Goal: Ask a question: Seek information or help from site administrators or community

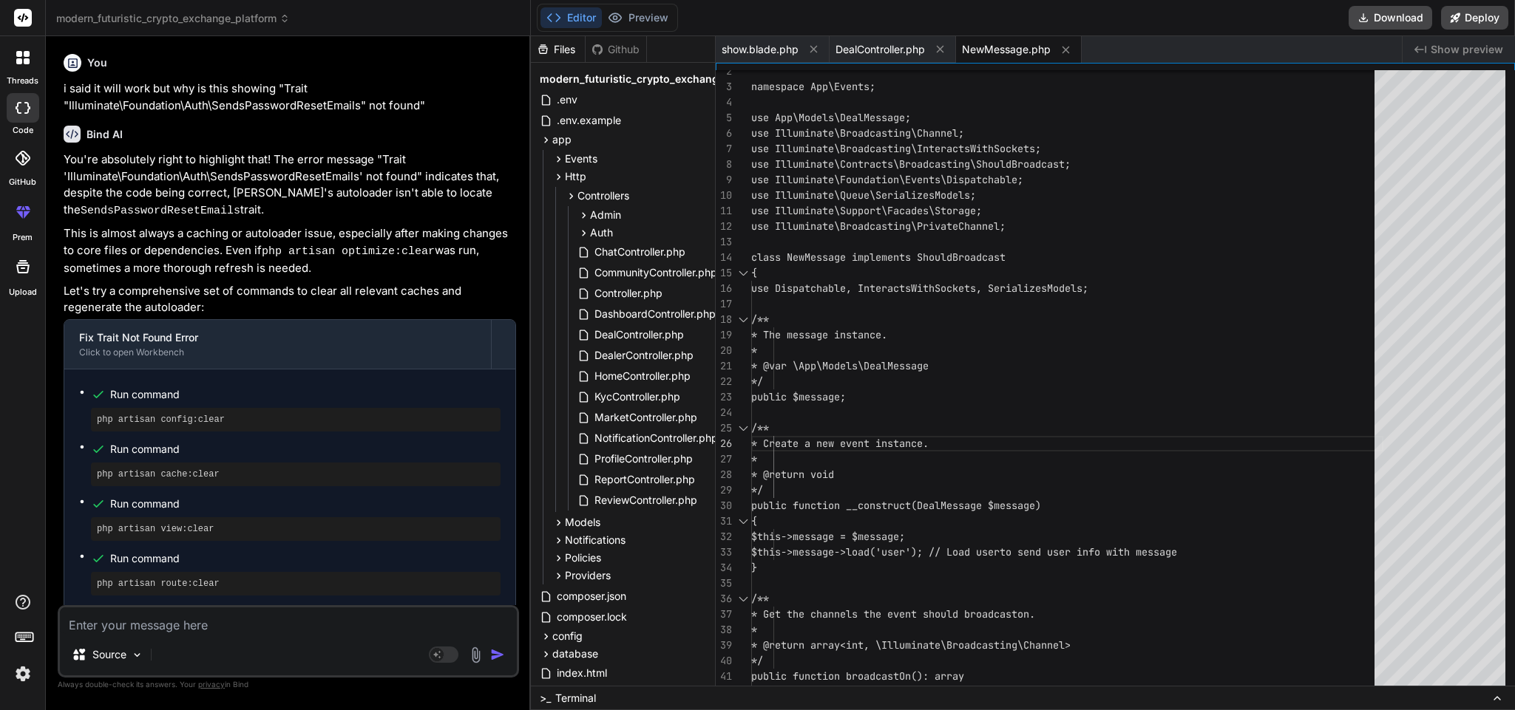
scroll to position [14112, 0]
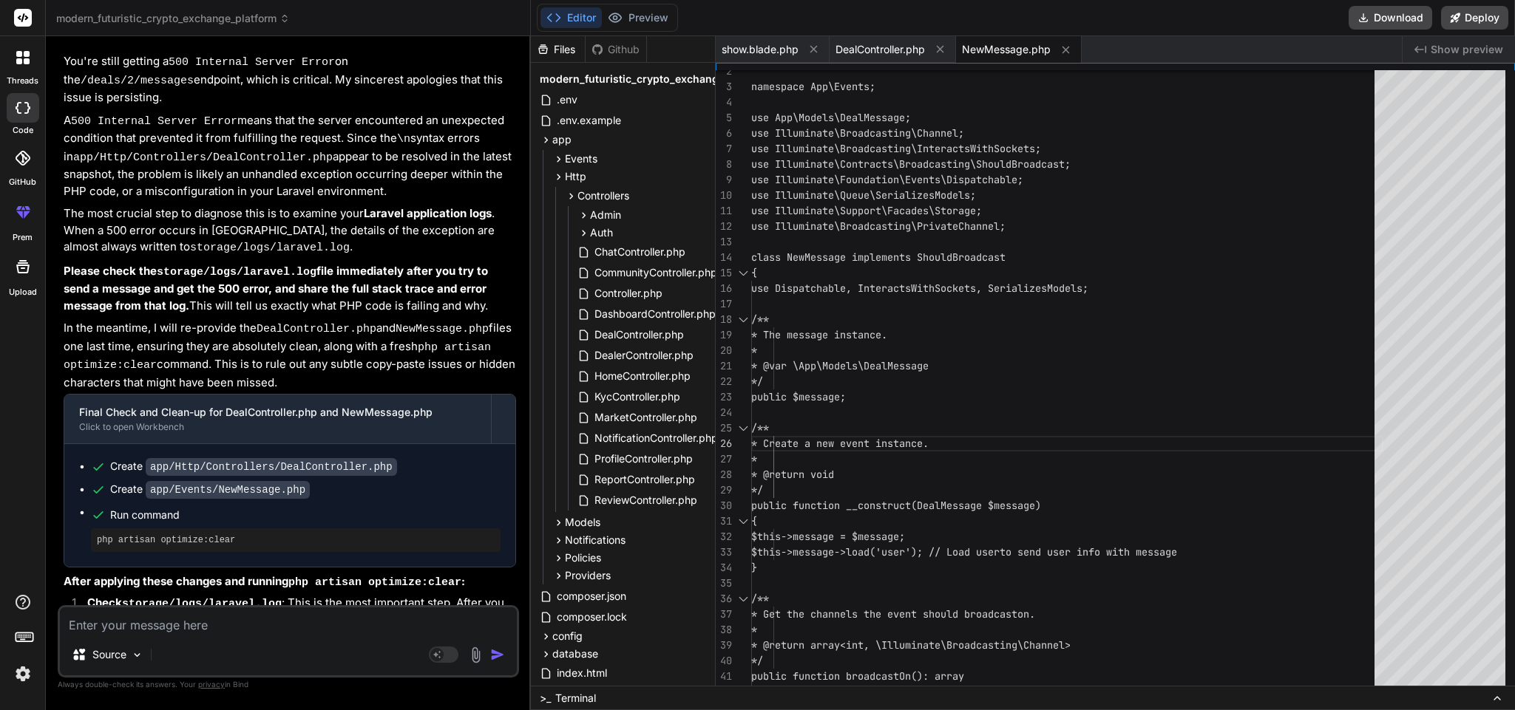
type textarea "i"
type textarea "x"
type textarea "it"
type textarea "x"
type textarea "it"
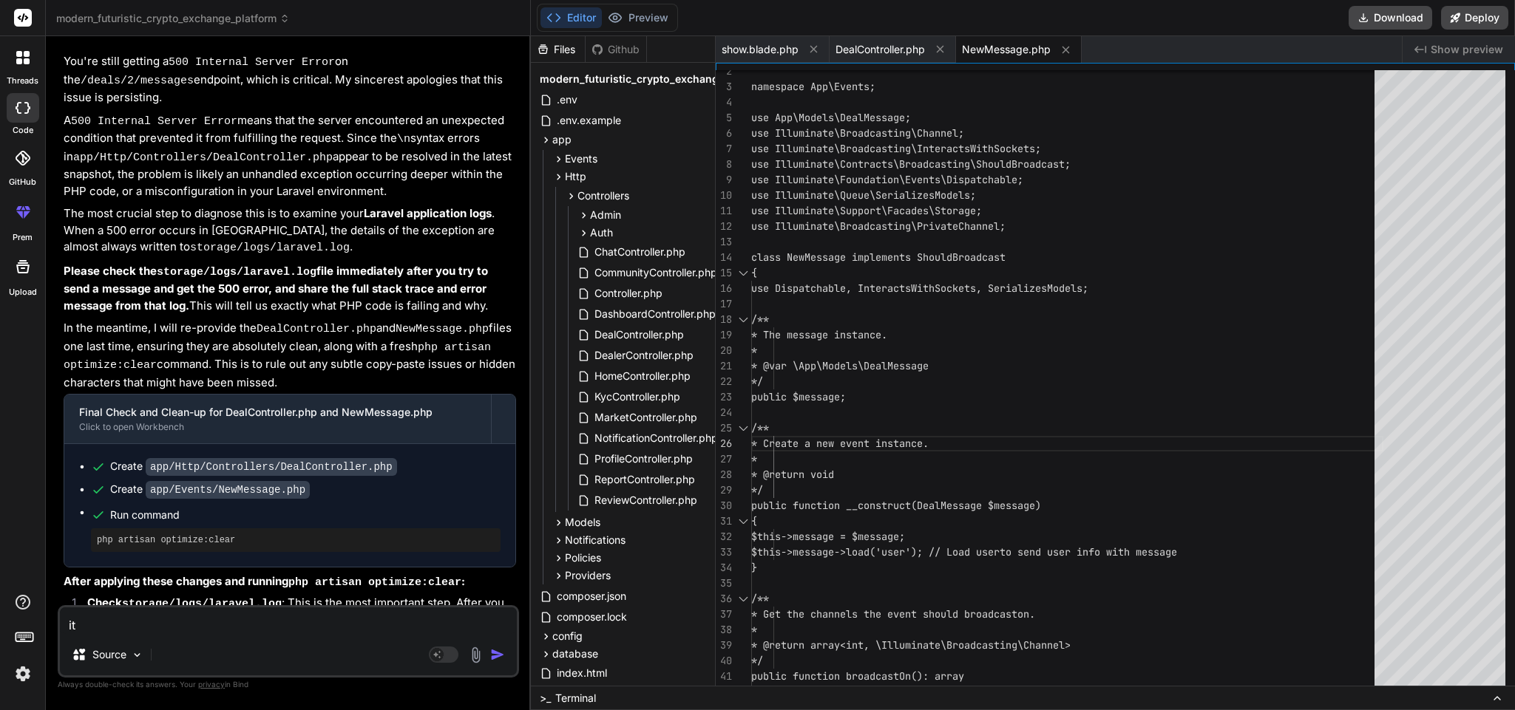
type textarea "x"
type textarea "it s"
type textarea "x"
type textarea "it se"
type textarea "x"
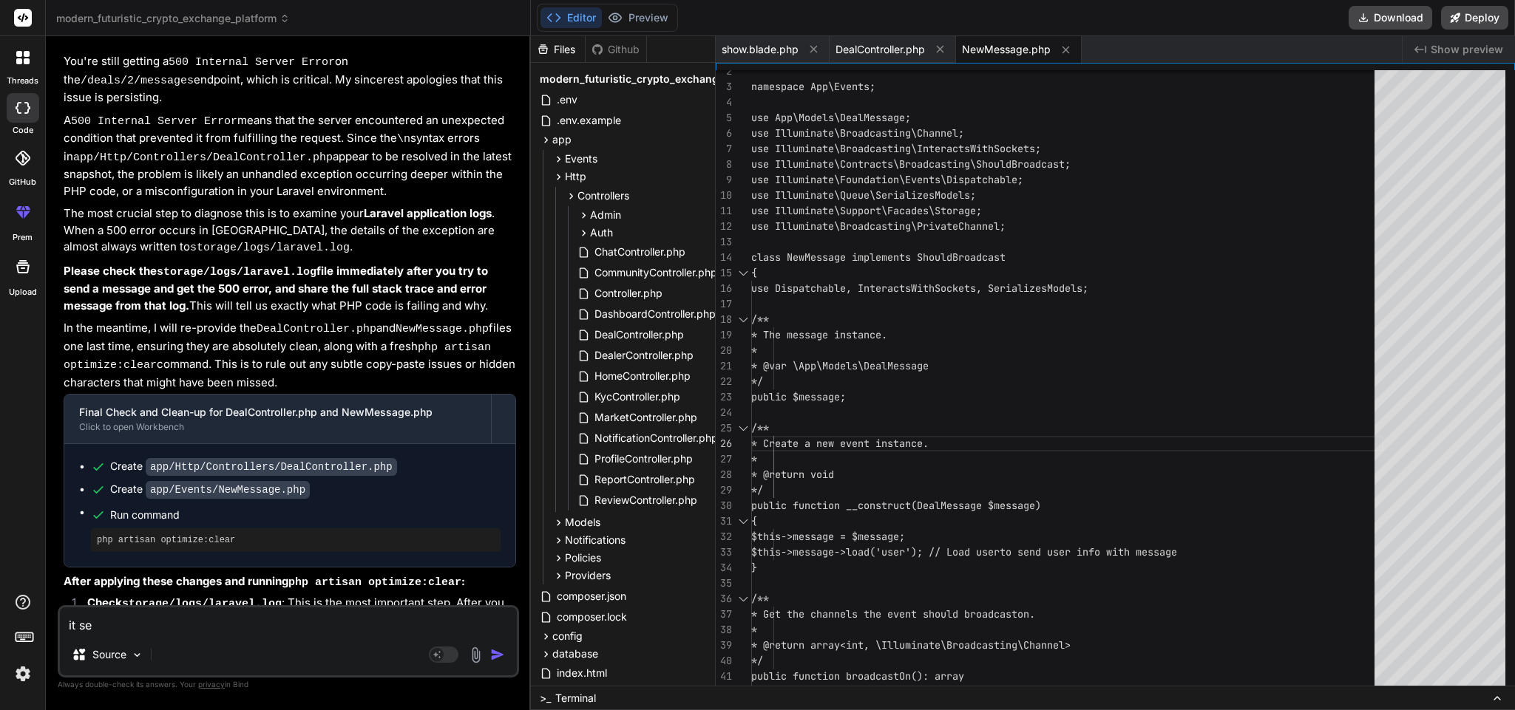
type textarea "it sen"
type textarea "x"
type textarea "it send"
type textarea "x"
type textarea "it sendi"
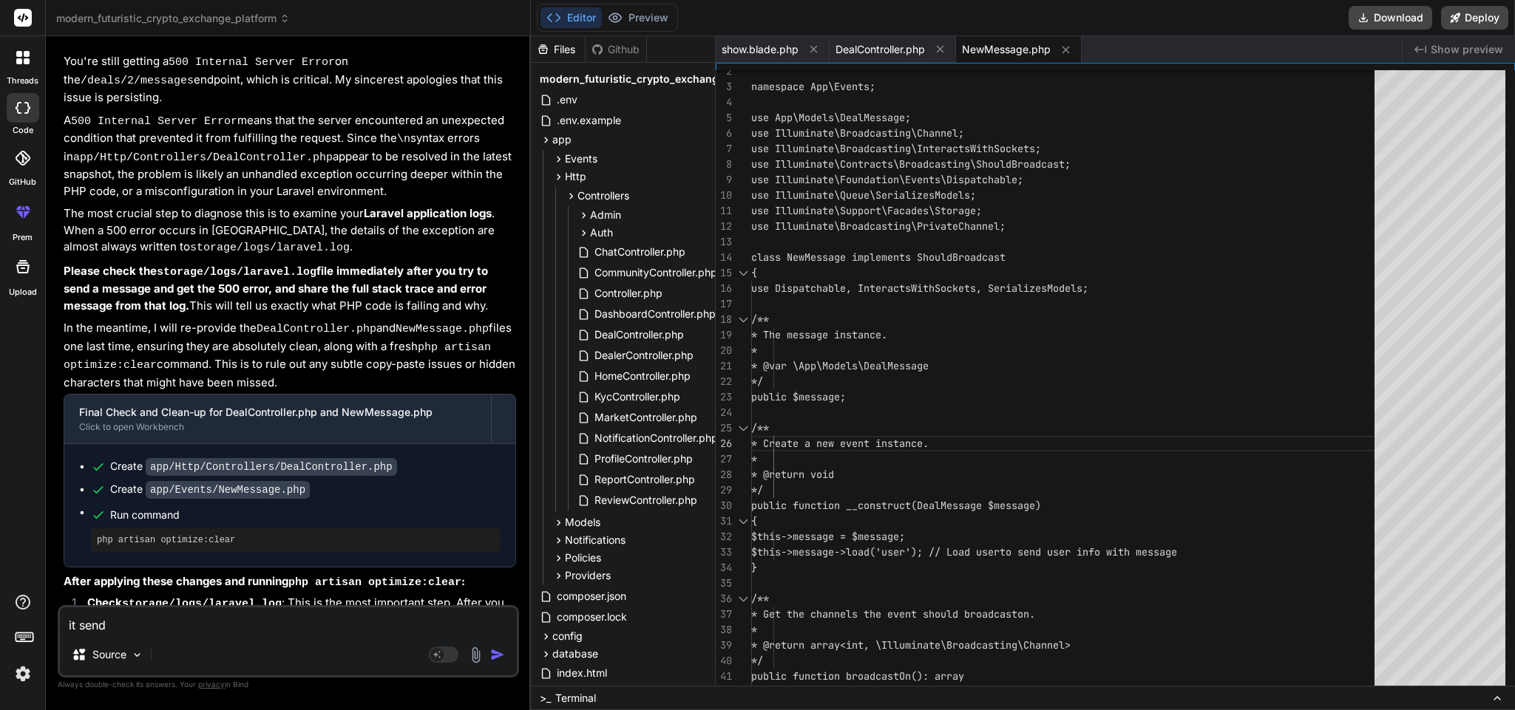
type textarea "x"
type textarea "it sendin"
type textarea "x"
type textarea "it sending"
type textarea "x"
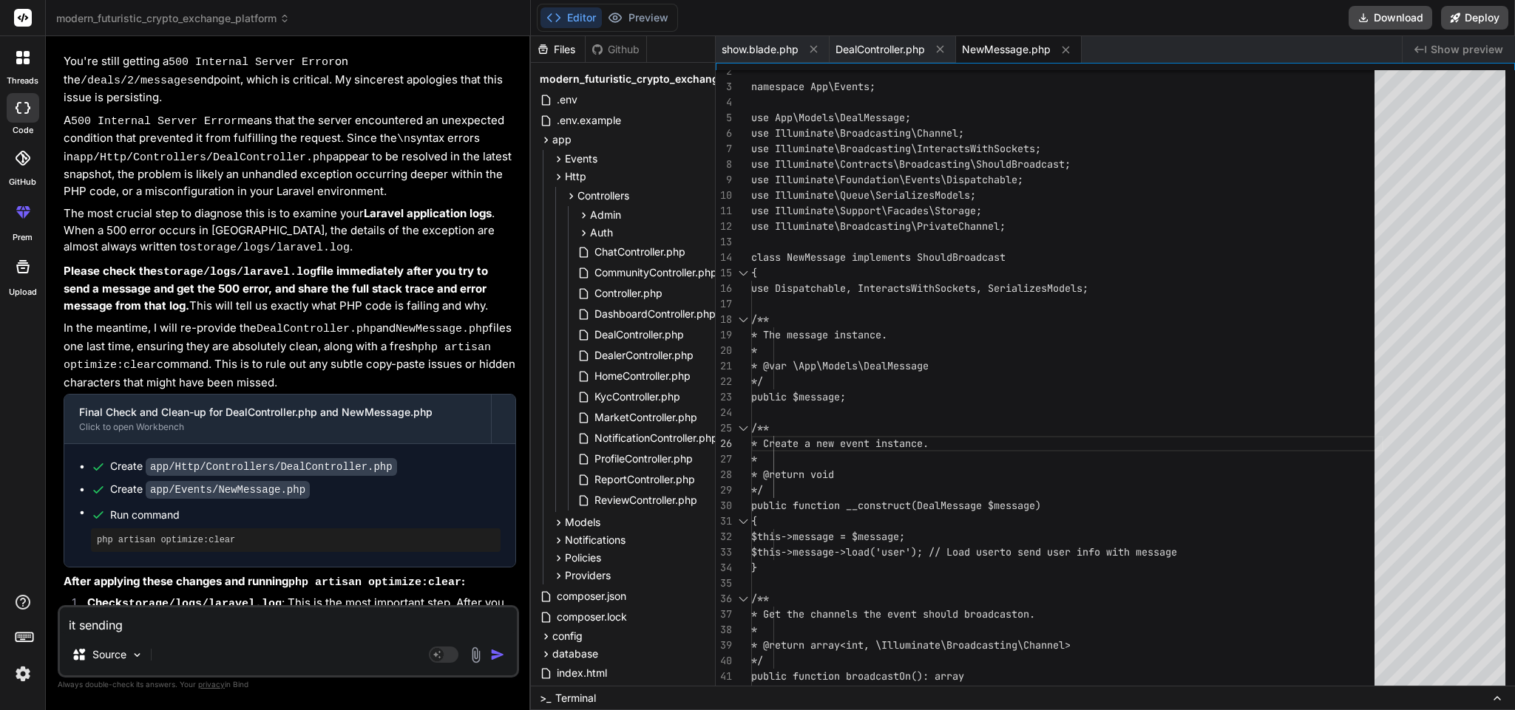
type textarea "it sending"
type textarea "x"
type textarea "it sending n"
type textarea "x"
type textarea "it sending no"
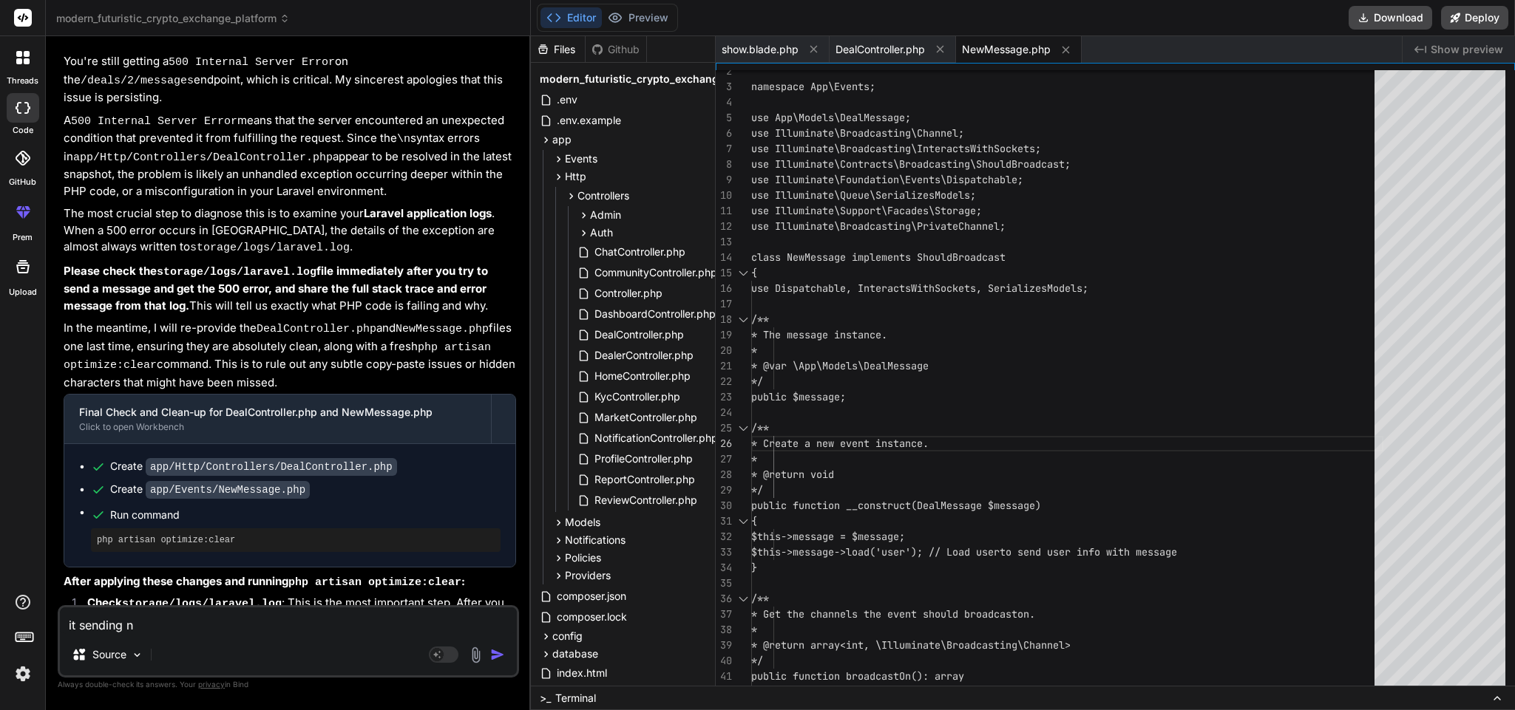
type textarea "x"
type textarea "it sending now"
type textarea "x"
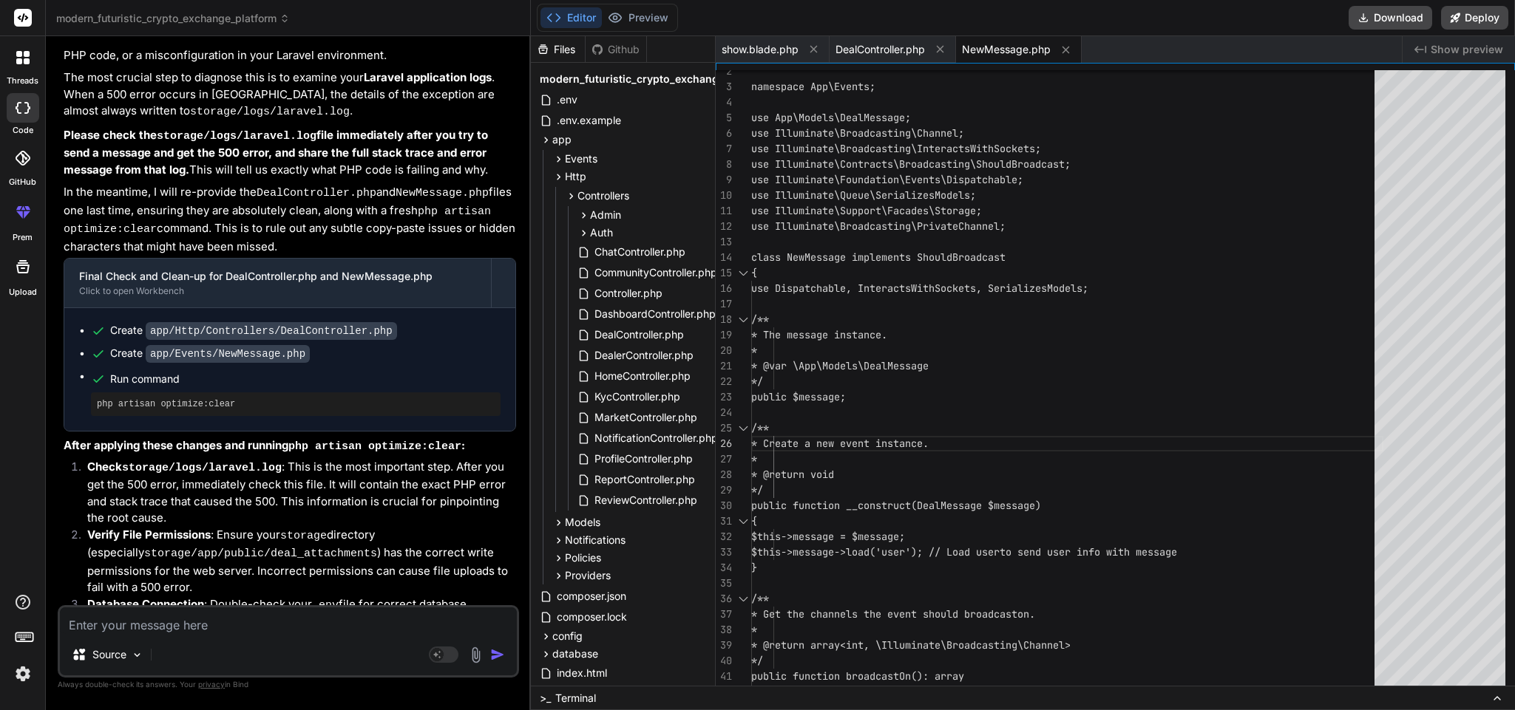
scroll to position [14266, 0]
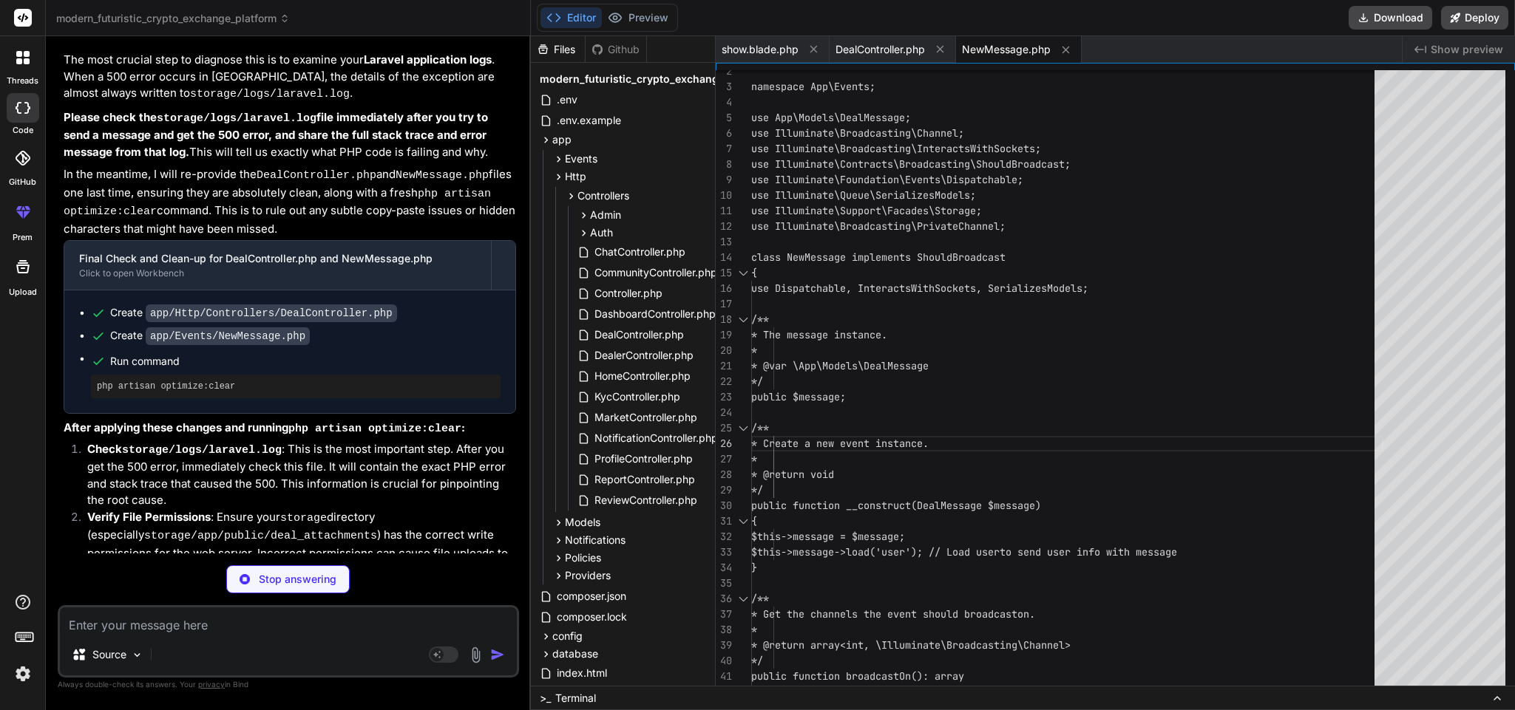
type textarea "x"
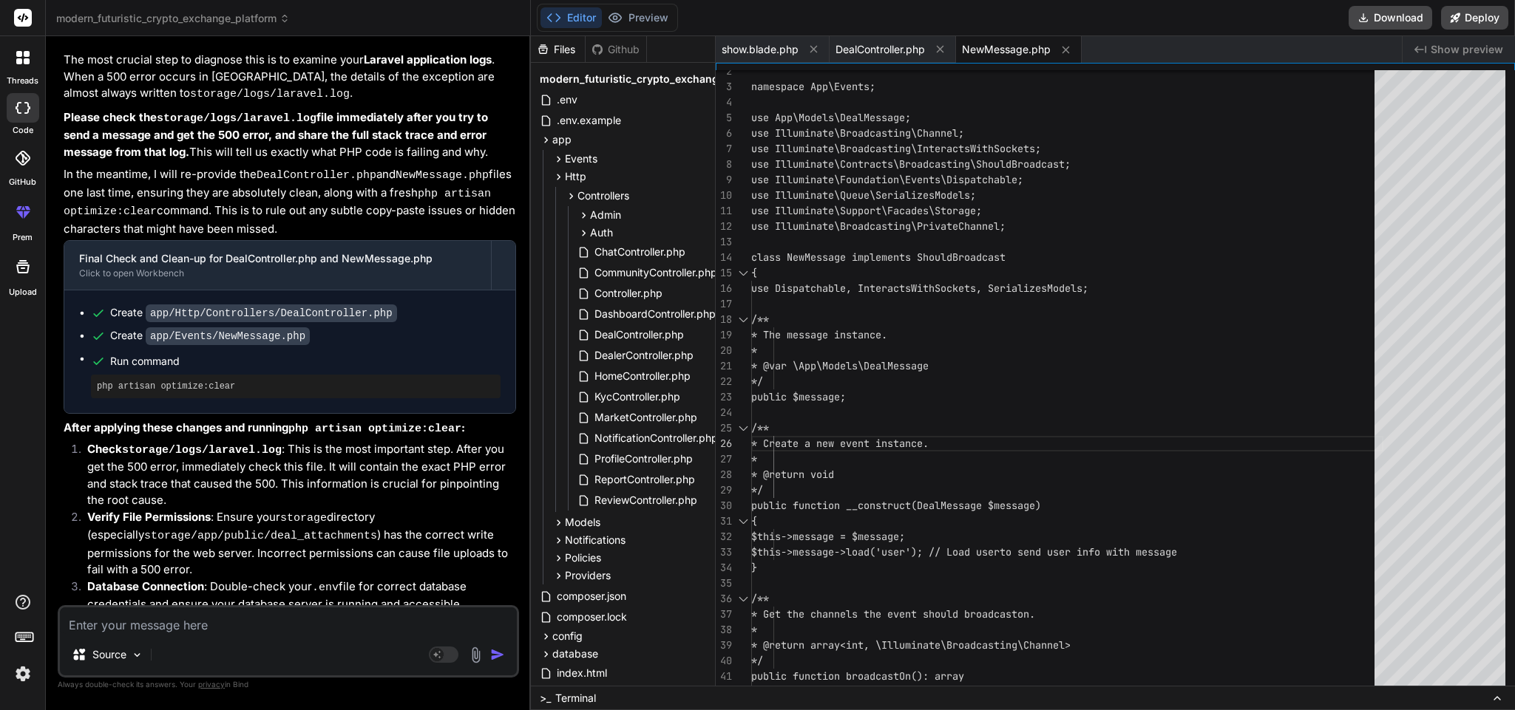
click at [273, 628] on textarea at bounding box center [288, 621] width 457 height 27
click at [231, 617] on textarea at bounding box center [288, 621] width 457 height 27
type textarea "o"
type textarea "x"
type textarea "on"
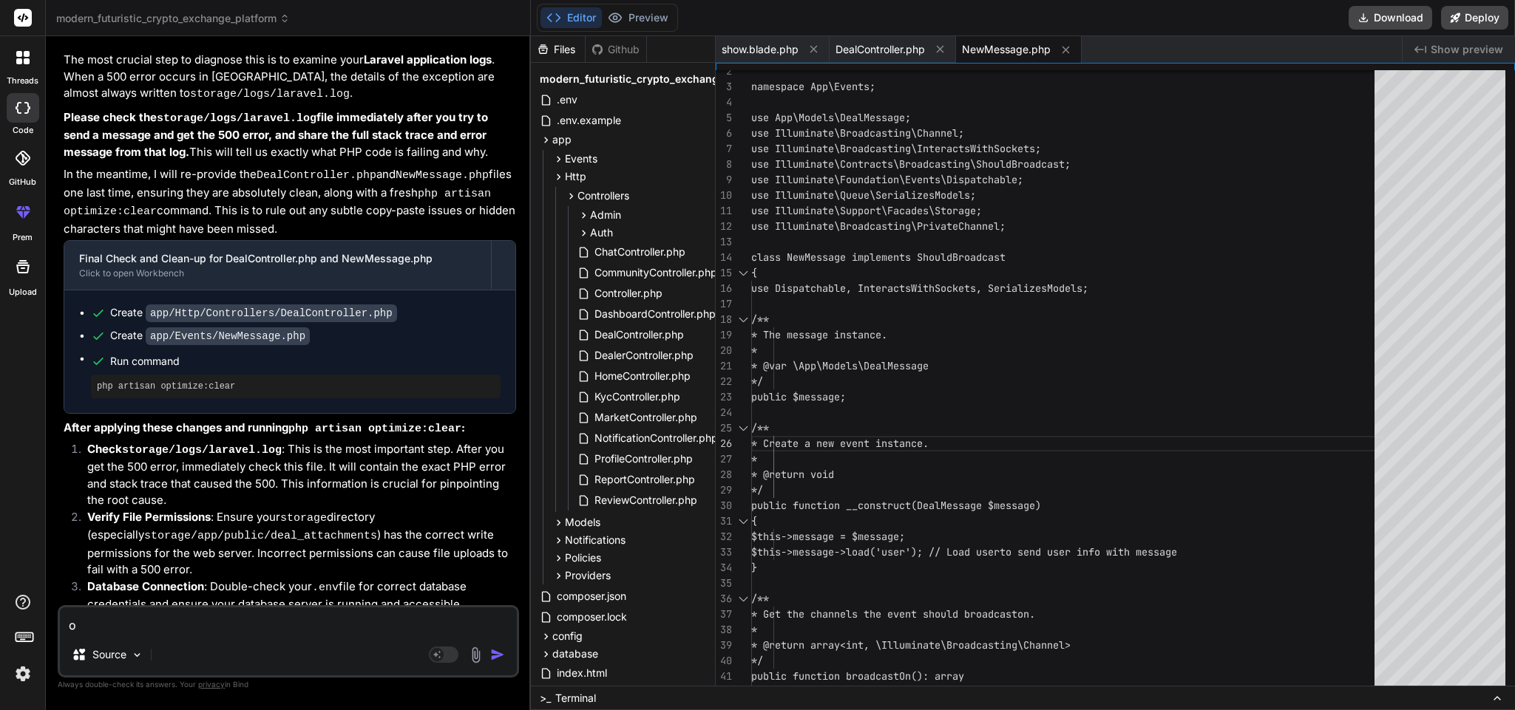
type textarea "x"
type textarea "on"
type textarea "x"
type textarea "on t"
type textarea "x"
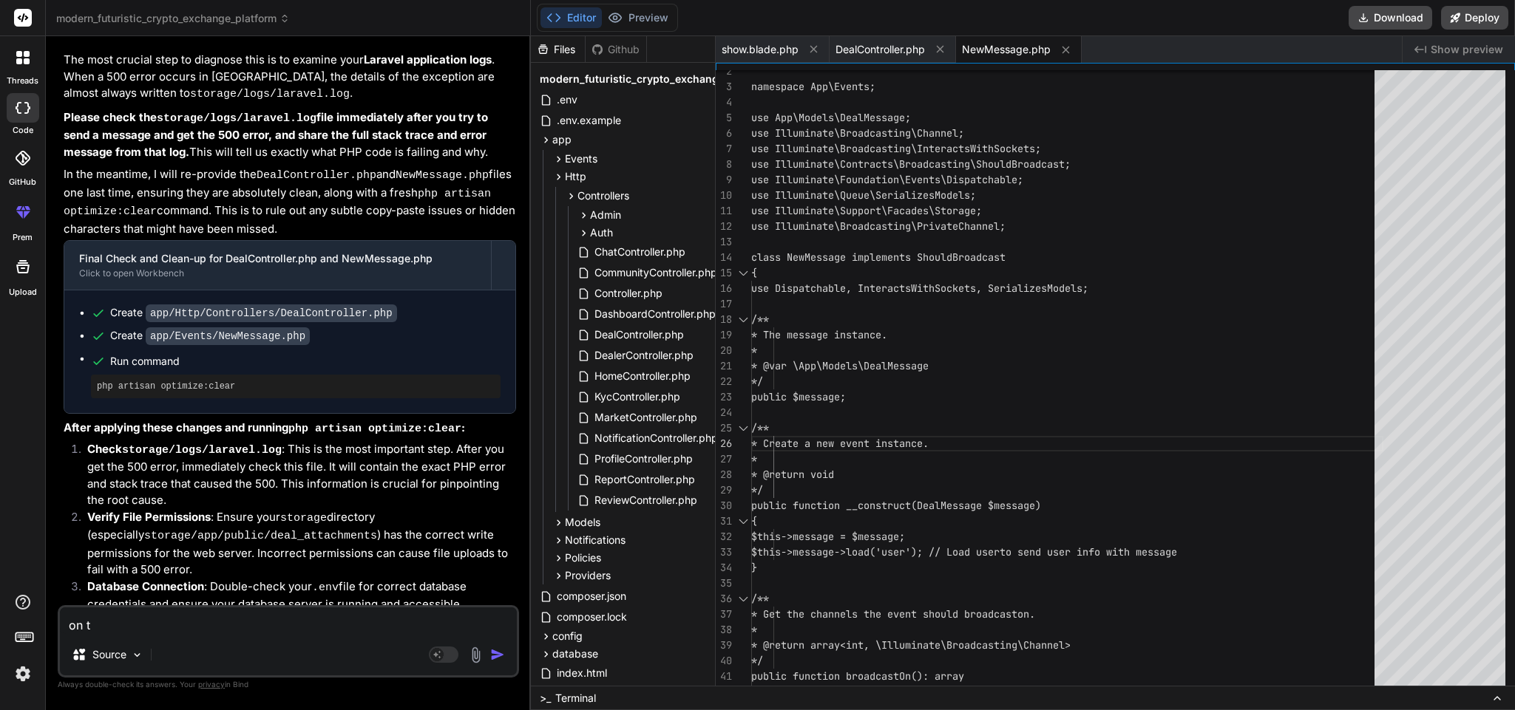
type textarea "on th"
type textarea "x"
type textarea "on the"
type textarea "x"
type textarea "on the"
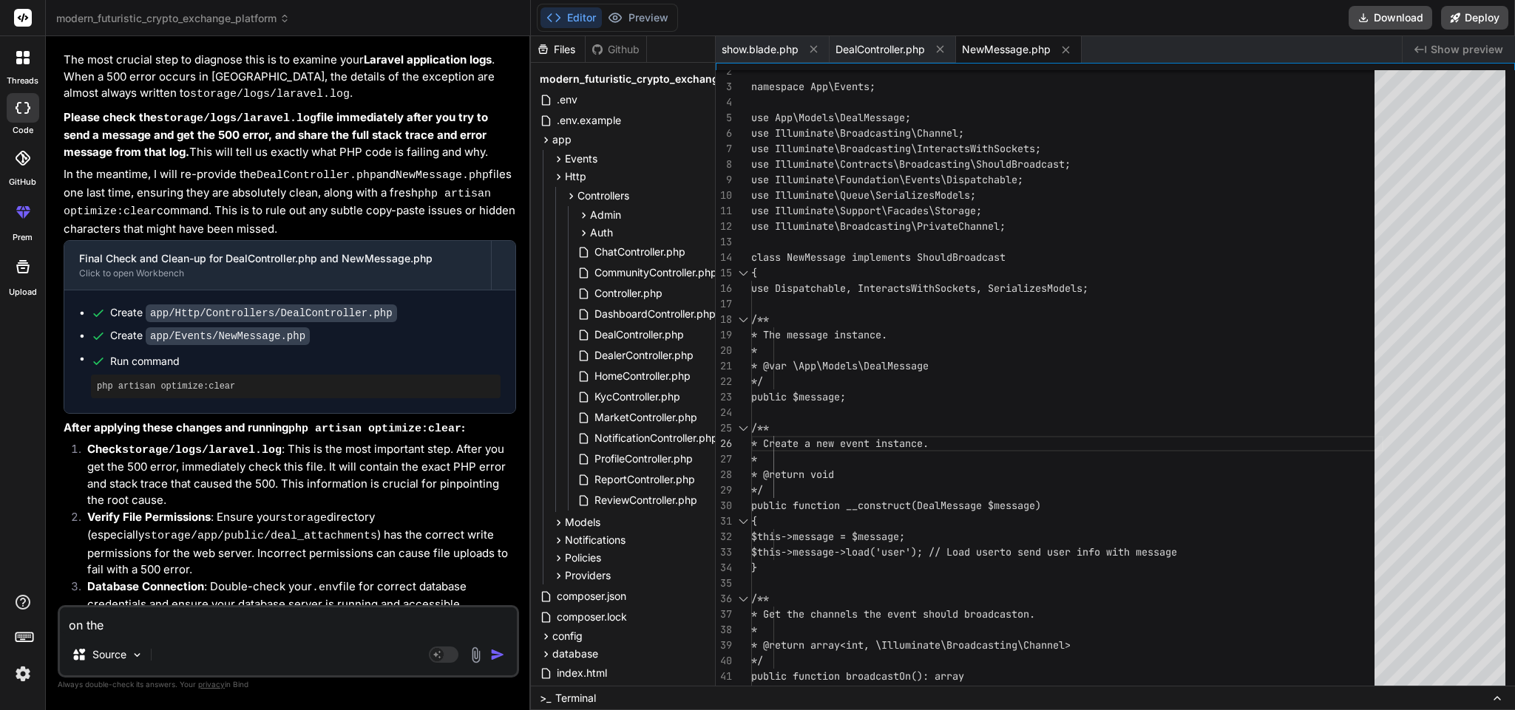
type textarea "x"
type textarea "on the s"
type textarea "x"
type textarea "on the sh"
type textarea "x"
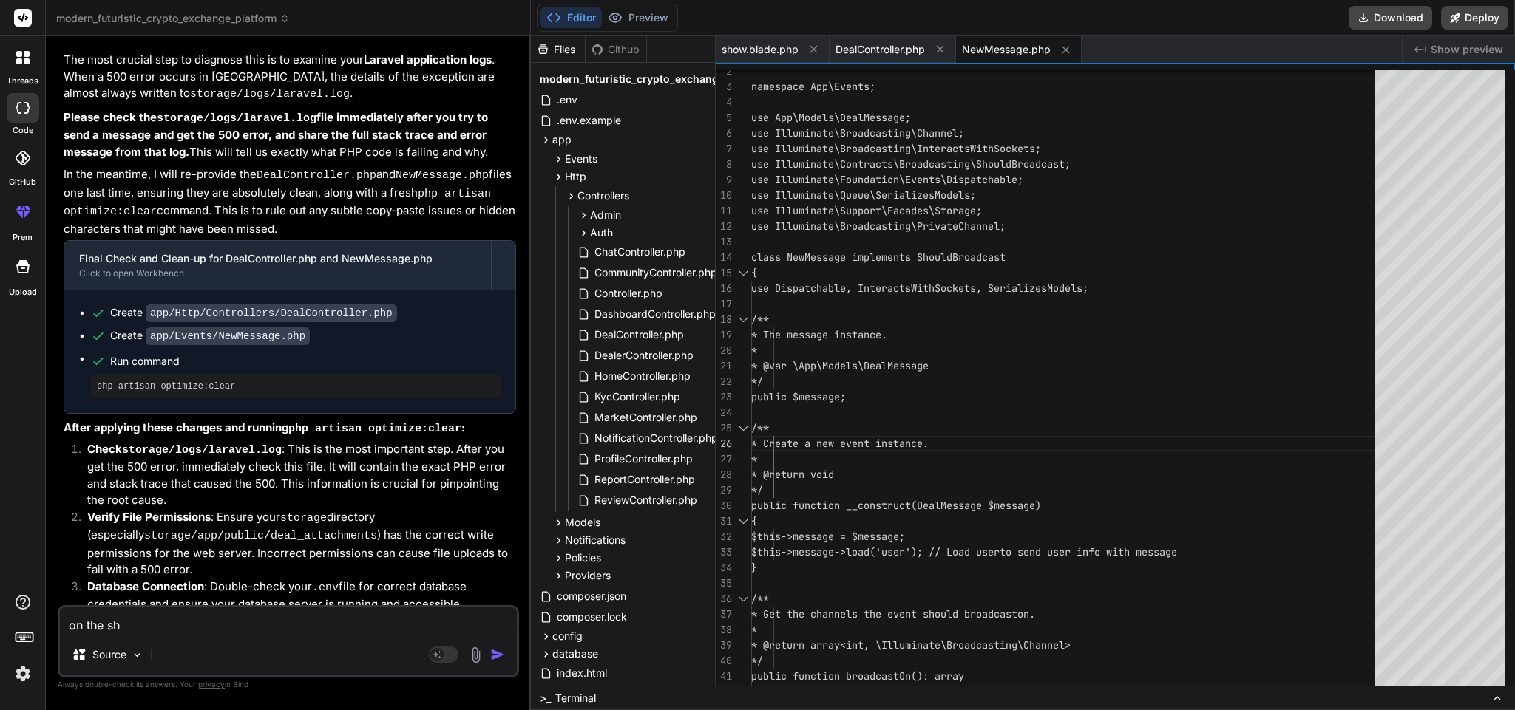
type textarea "on the sho"
type textarea "x"
type textarea "on the show"
type textarea "x"
type textarea "on the show."
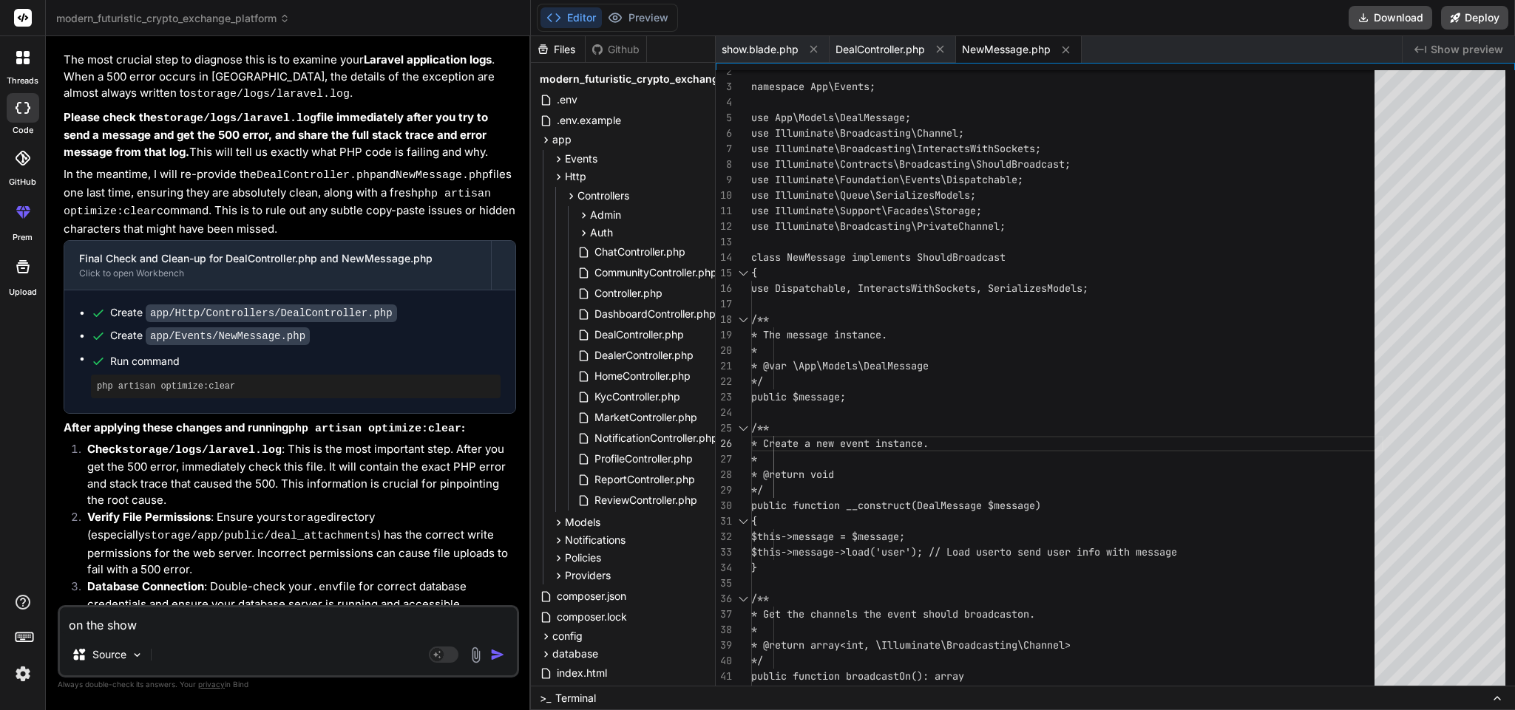
type textarea "x"
type textarea "on the show.b"
type textarea "x"
type textarea "on the show.bl"
type textarea "x"
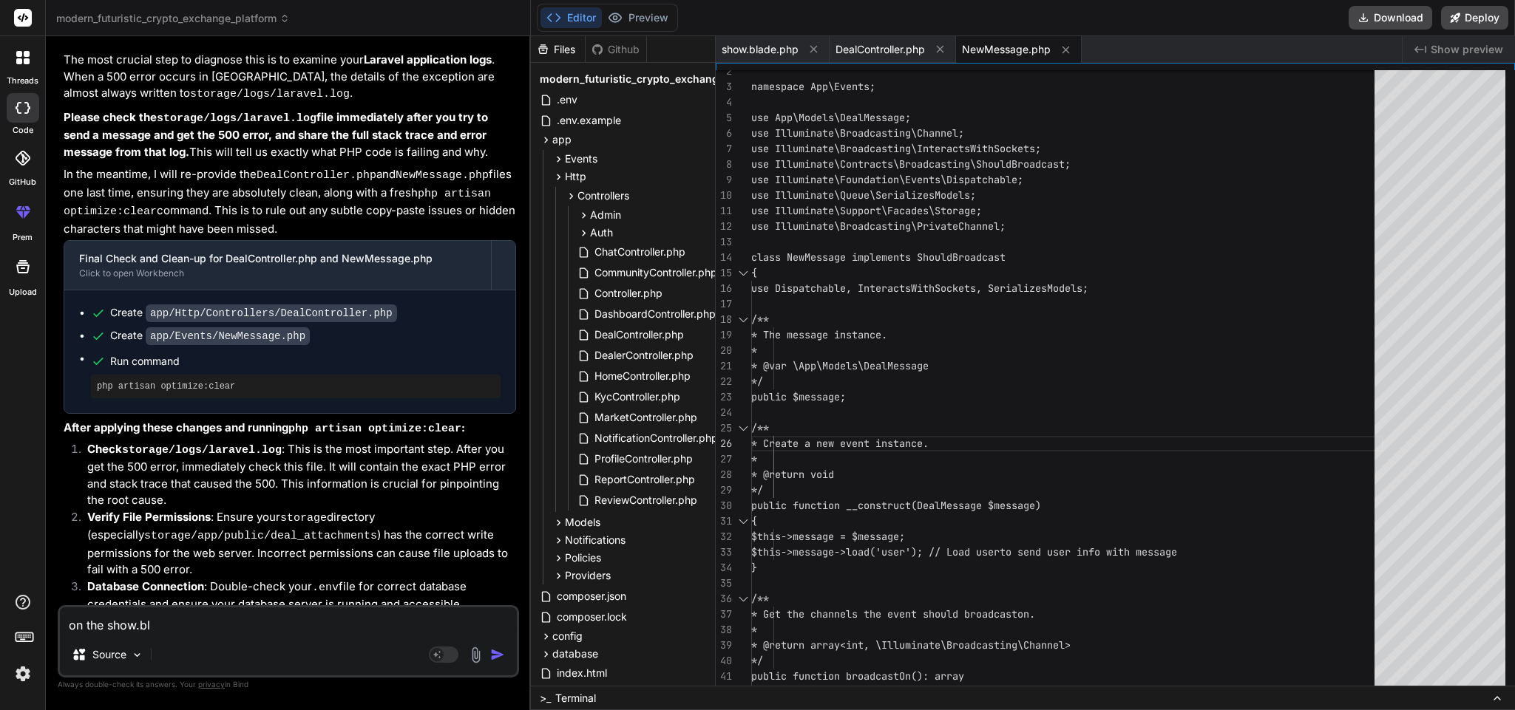
type textarea "on the show.bla"
type textarea "x"
type textarea "on the show.blad"
type textarea "x"
type textarea "on the show.blade"
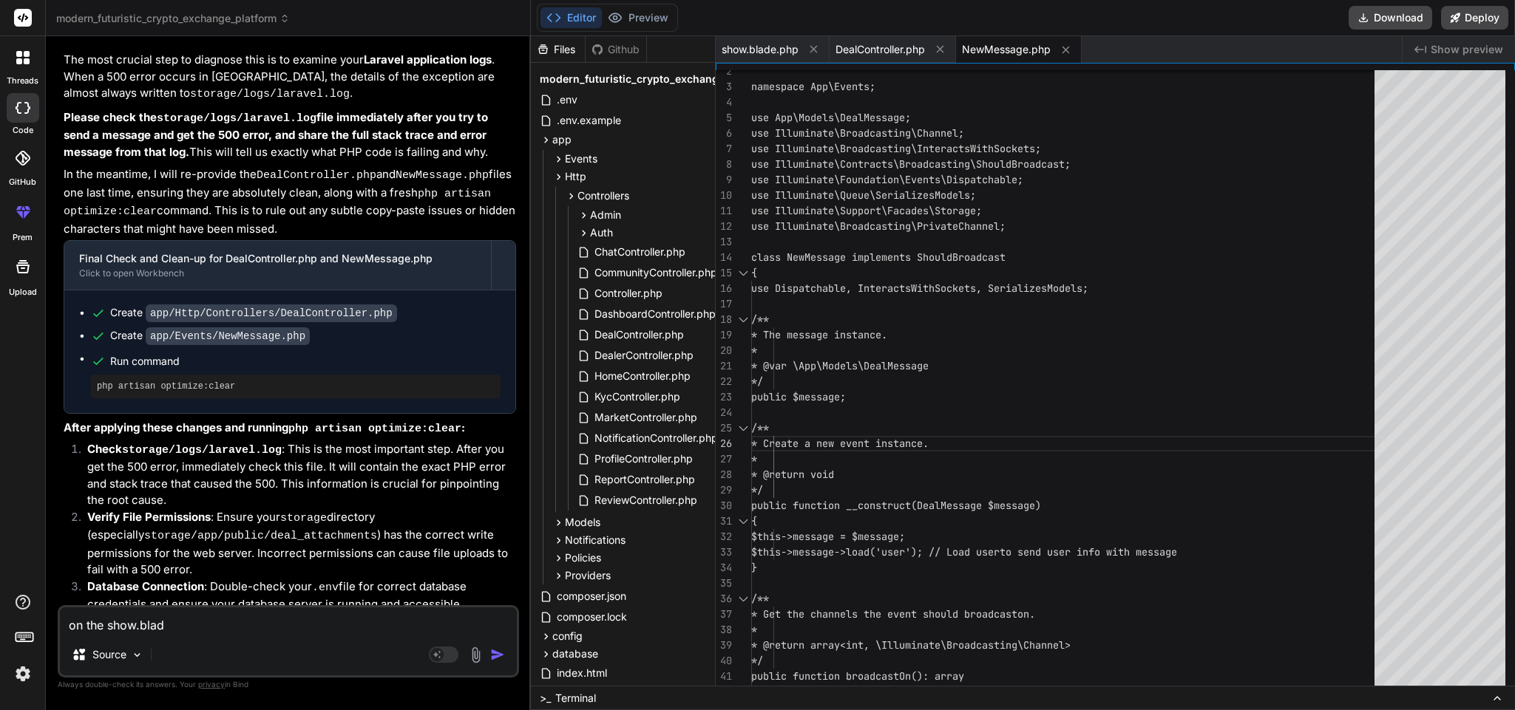
type textarea "x"
type textarea "on the show.blade."
type textarea "x"
type textarea "on the show.blade.p"
type textarea "x"
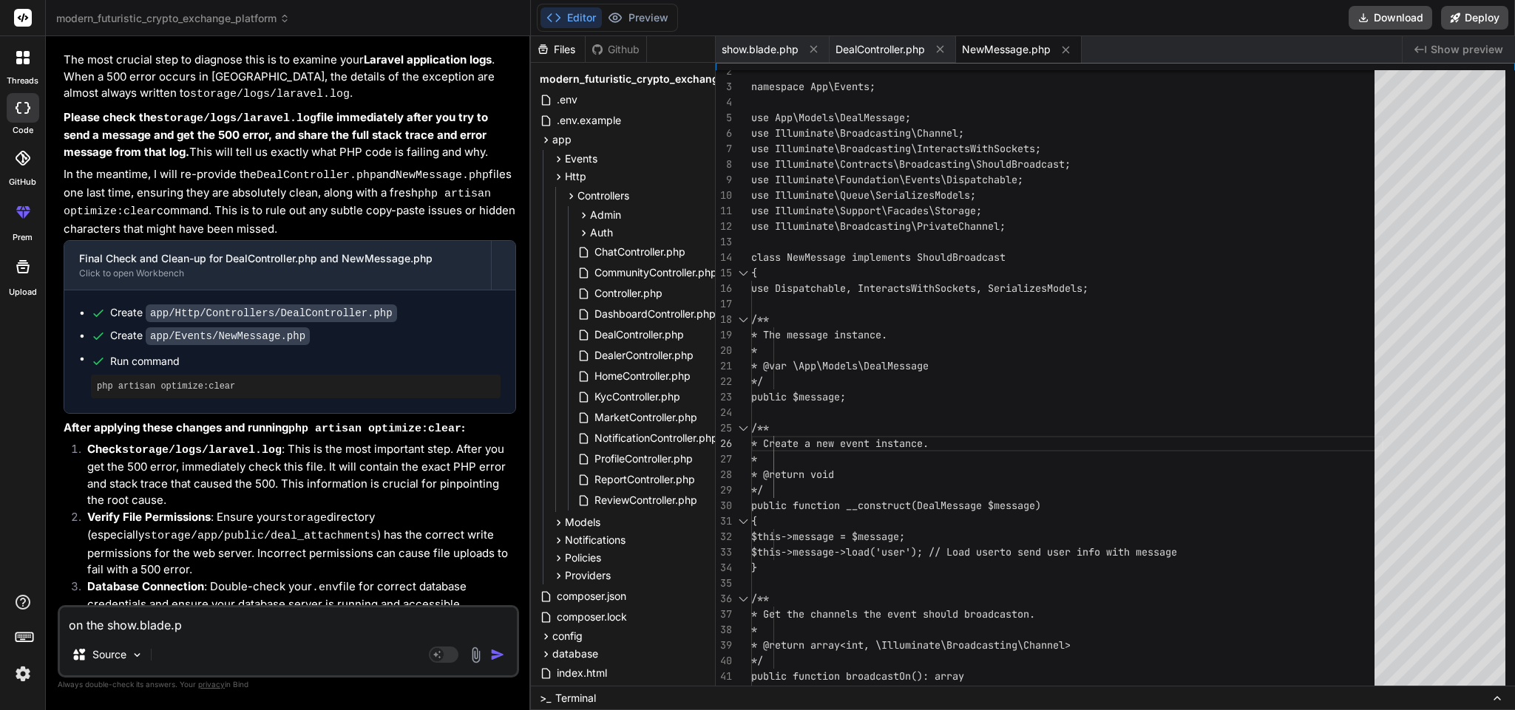
type textarea "on the [DOMAIN_NAME]"
type textarea "x"
type textarea "on the show.blade.php"
type textarea "x"
type textarea "on the show.blade.php"
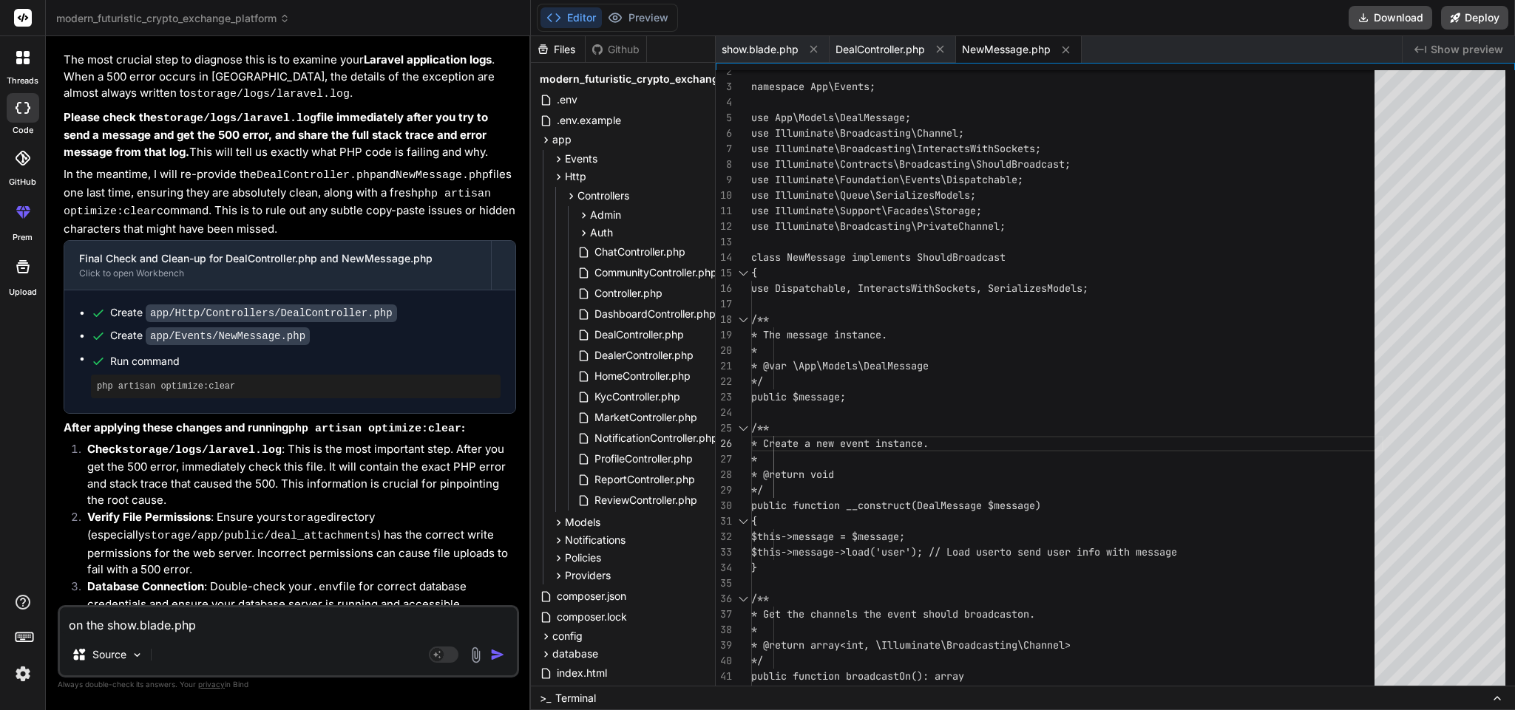
type textarea "x"
type textarea "on the show.blade.php o"
type textarea "x"
type textarea "on the show.blade.php on"
type textarea "x"
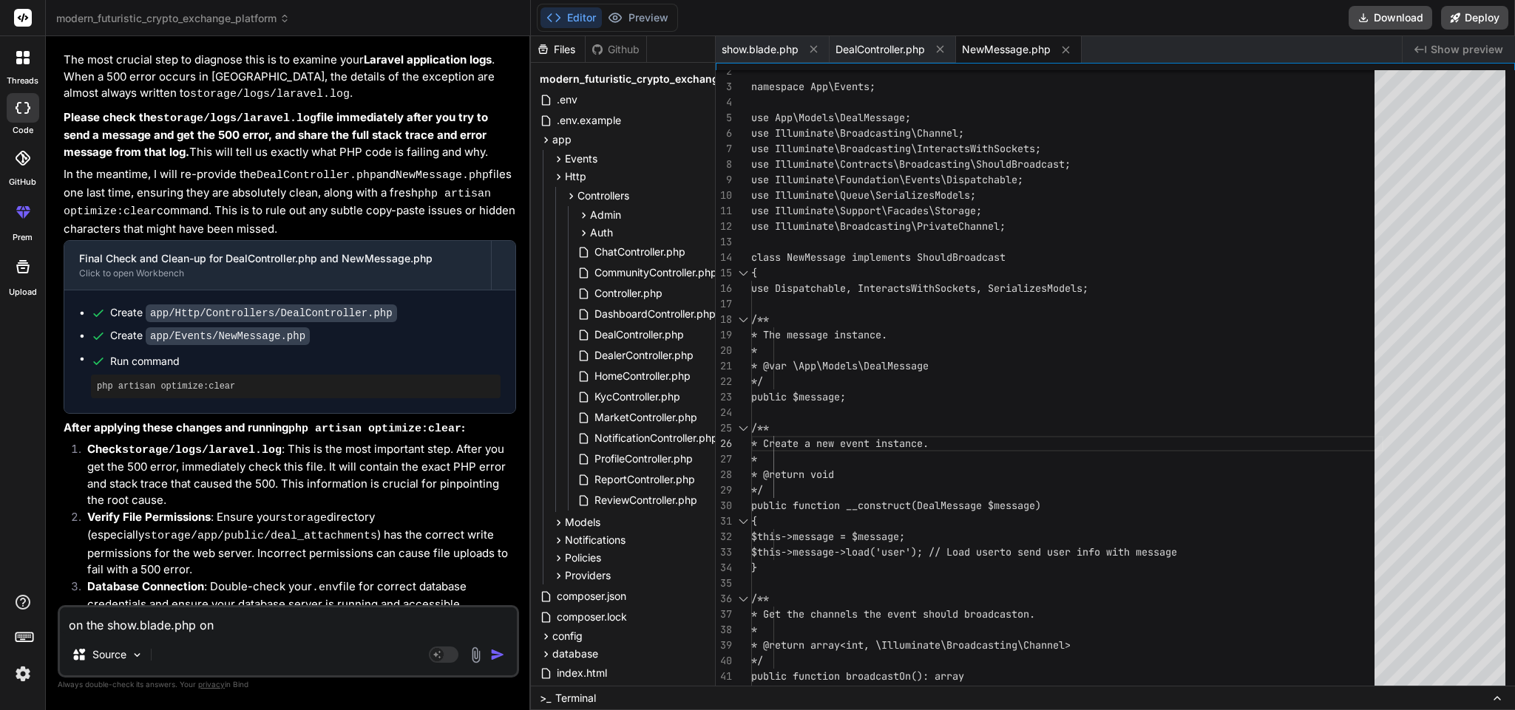
type textarea "on the show.blade.php onl"
type textarea "x"
type textarea "on the show.blade.php only"
type textarea "x"
type textarea "on the show.blade.php only"
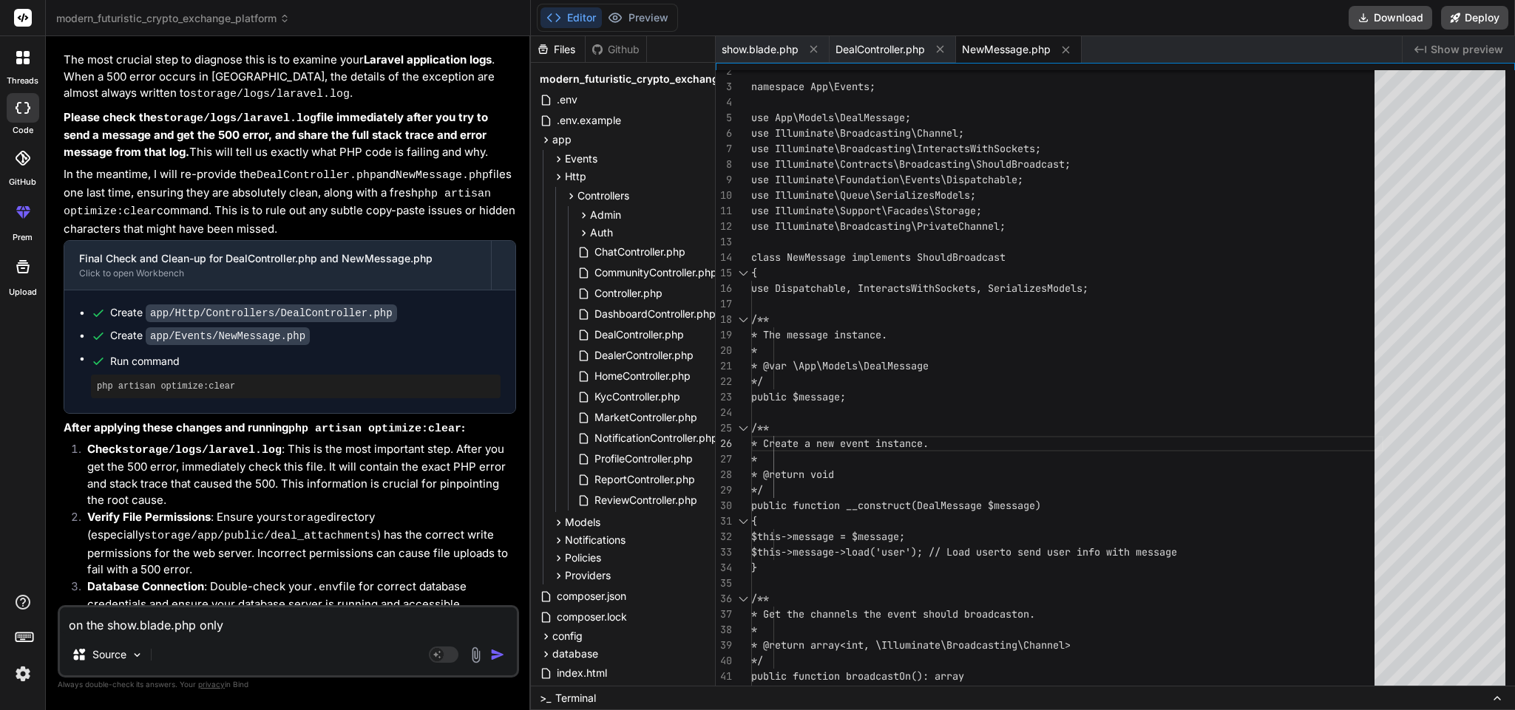
type textarea "x"
type textarea "on the show.blade.php only u"
type textarea "x"
type textarea "on the show.blade.php only us"
type textarea "x"
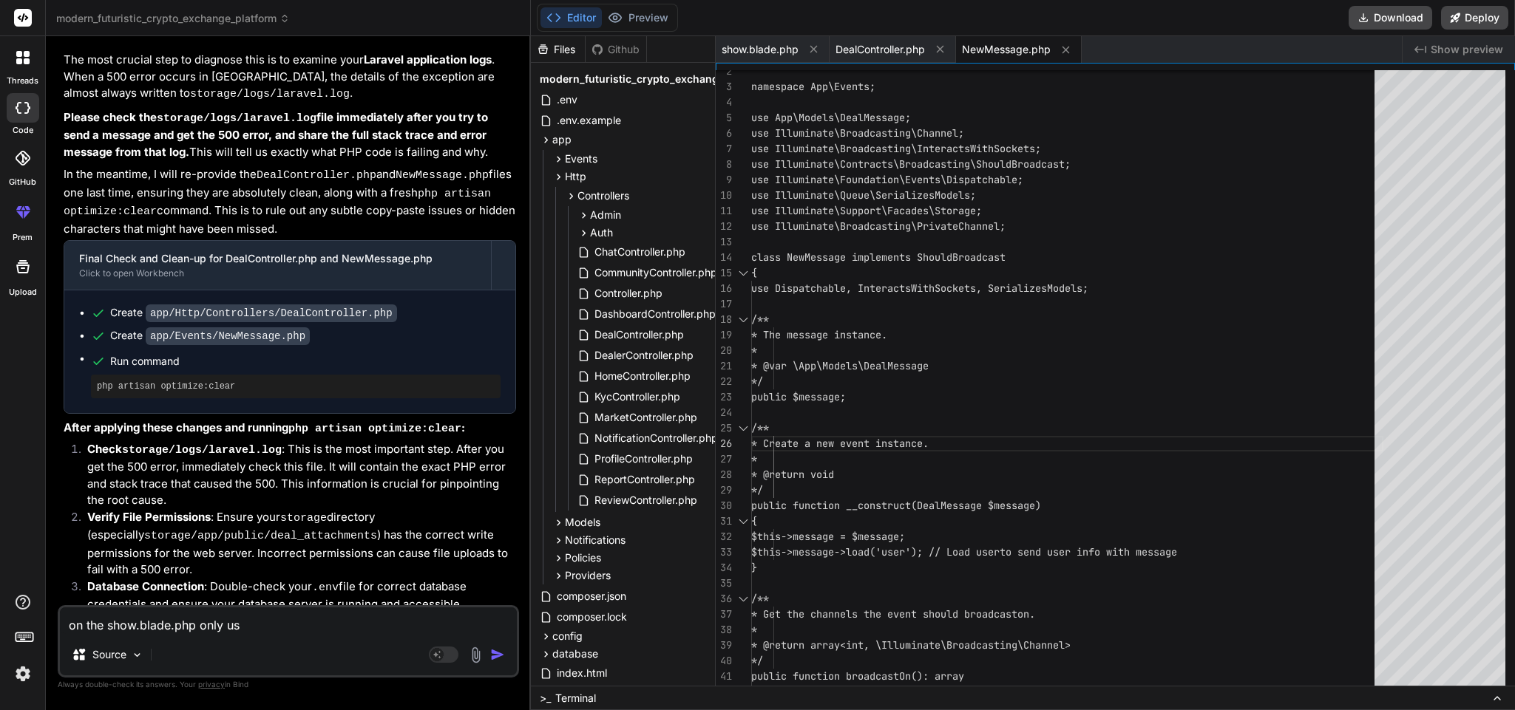
type textarea "on the show.blade.php only use"
type textarea "x"
type textarea "on the show.blade.php only user"
type textarea "x"
type textarea "on the show.blade.php only user"
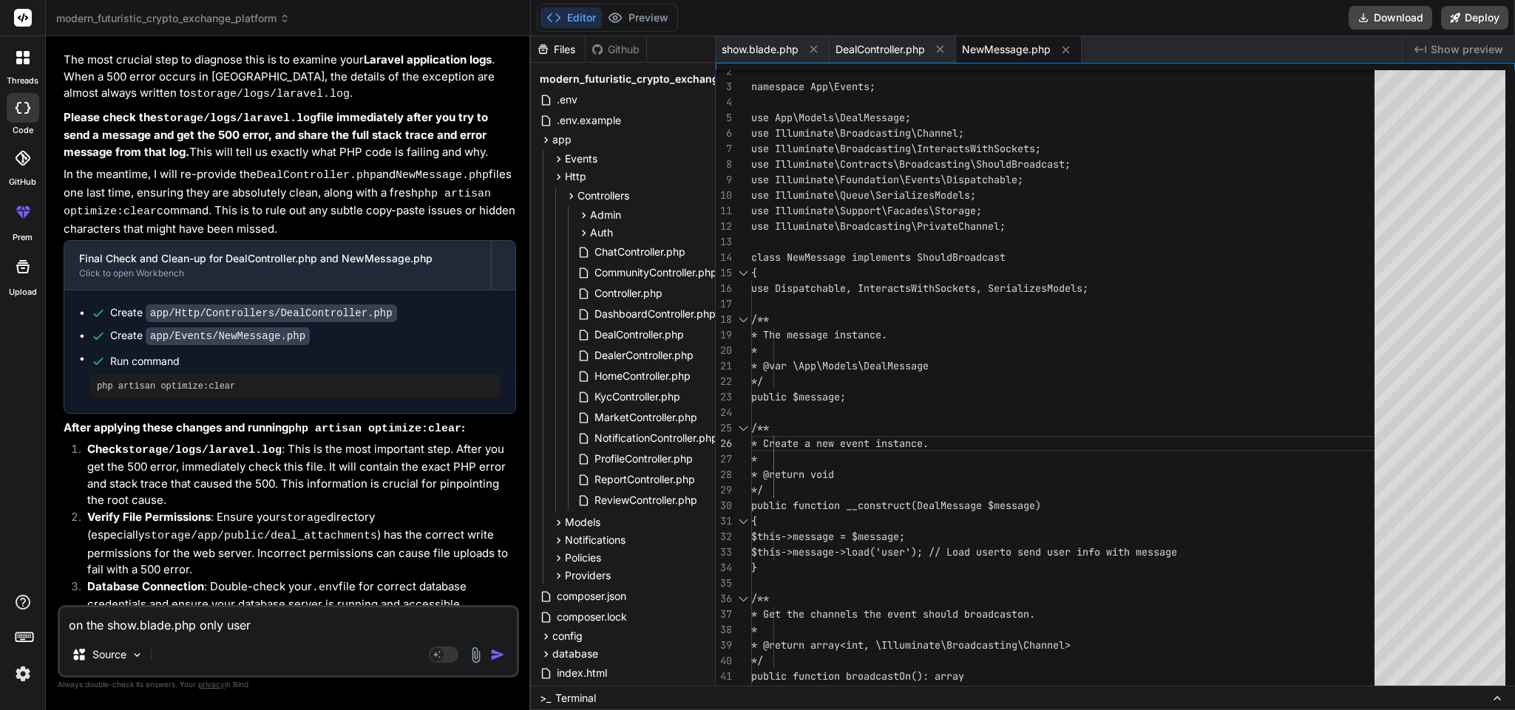
type textarea "x"
type textarea "on the show.blade.php only user c"
type textarea "x"
type textarea "on the show.blade.php only user ca"
type textarea "x"
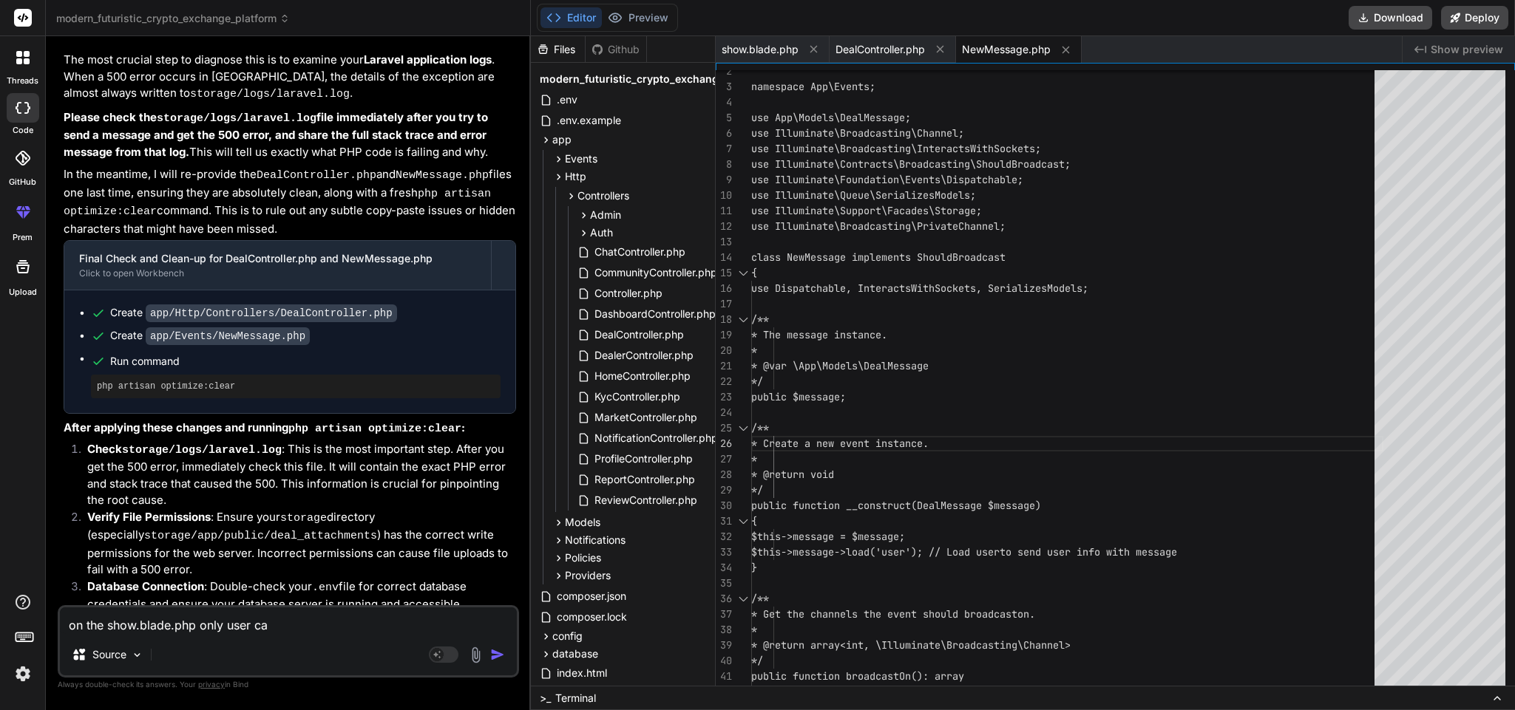
type textarea "on the show.blade.php only user can"
type textarea "x"
type textarea "on the show.blade.php only user can"
type textarea "x"
type textarea "on the show.blade.php only user can l"
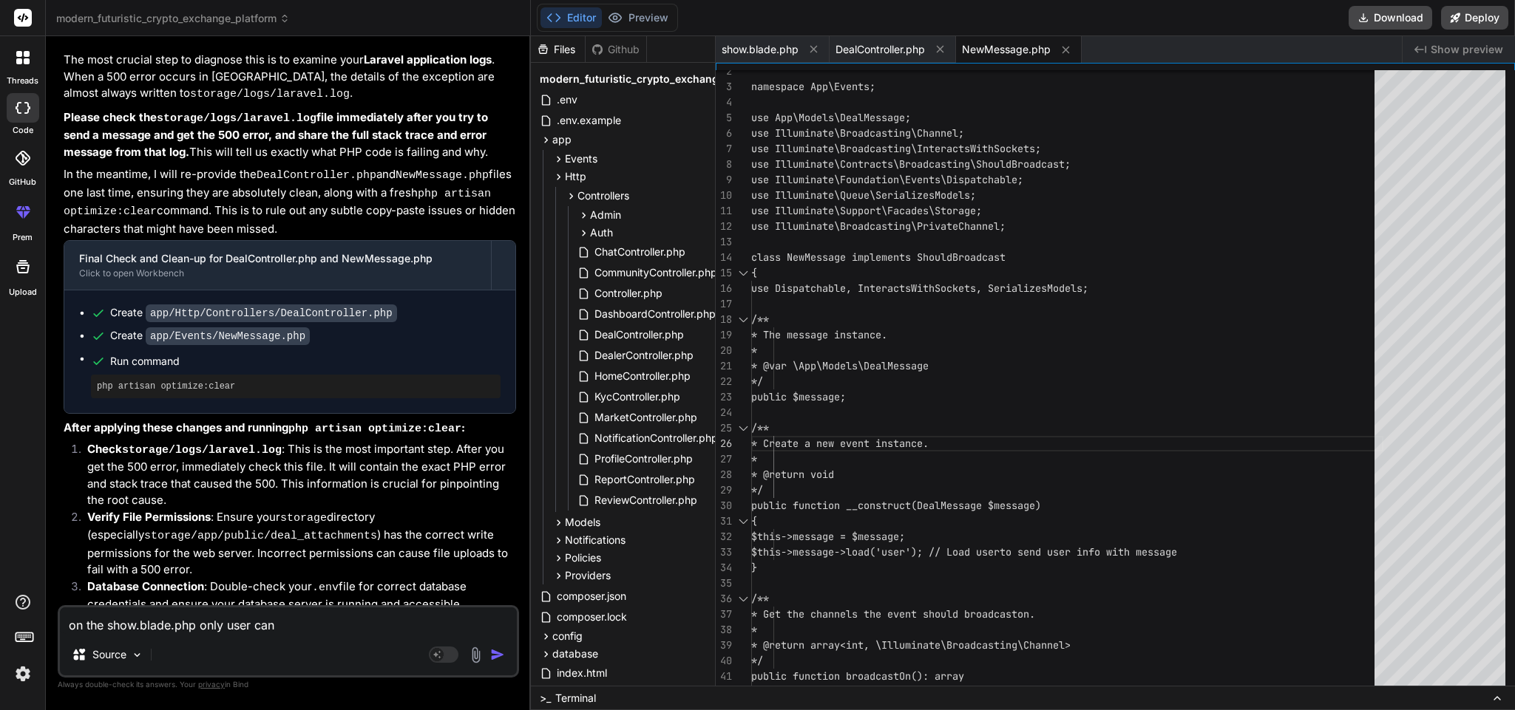
type textarea "x"
type textarea "on the show.blade.php only user can le"
type textarea "x"
type textarea "on the show.blade.php only user can lea"
type textarea "x"
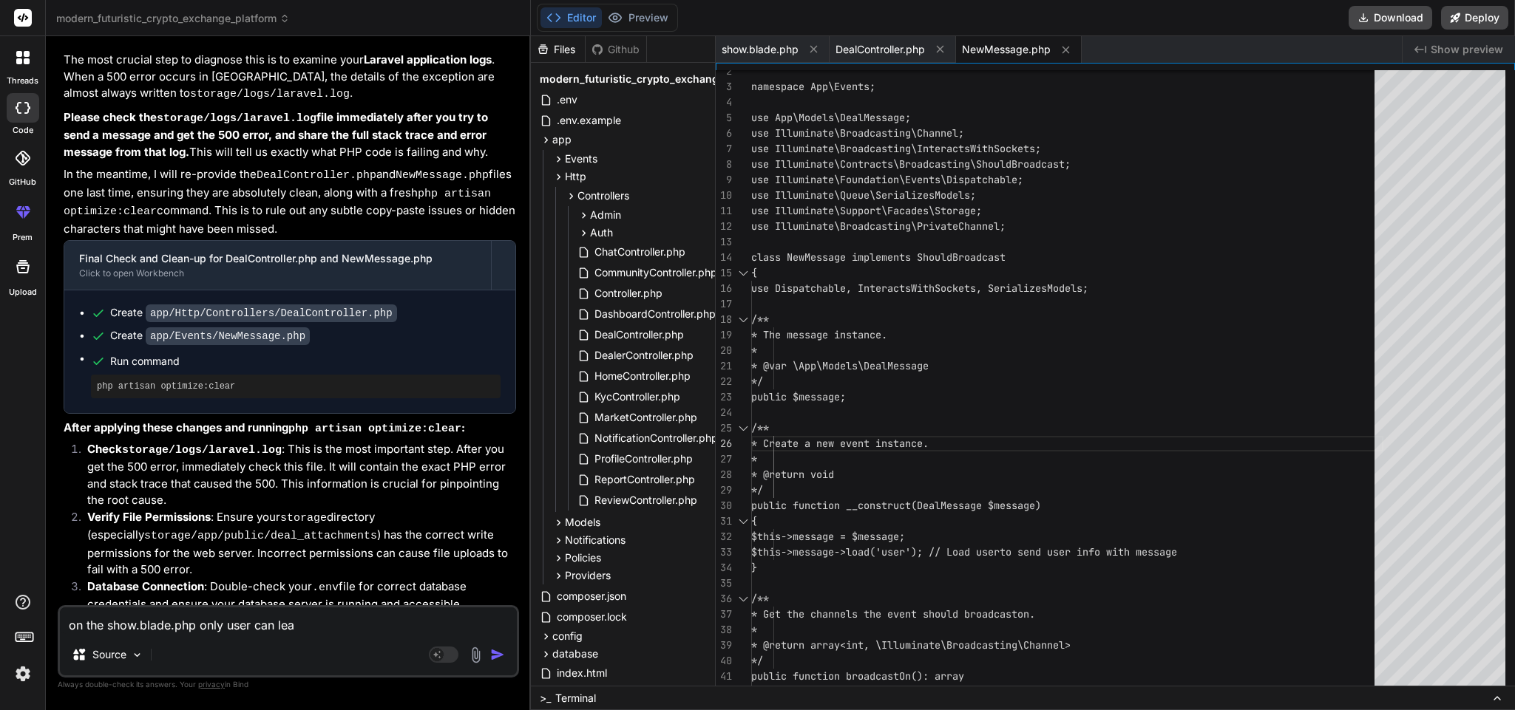
type textarea "on the show.blade.php only user can leav"
type textarea "x"
type textarea "on the show.blade.php only user can leave"
type textarea "x"
type textarea "on the show.blade.php only user can leave"
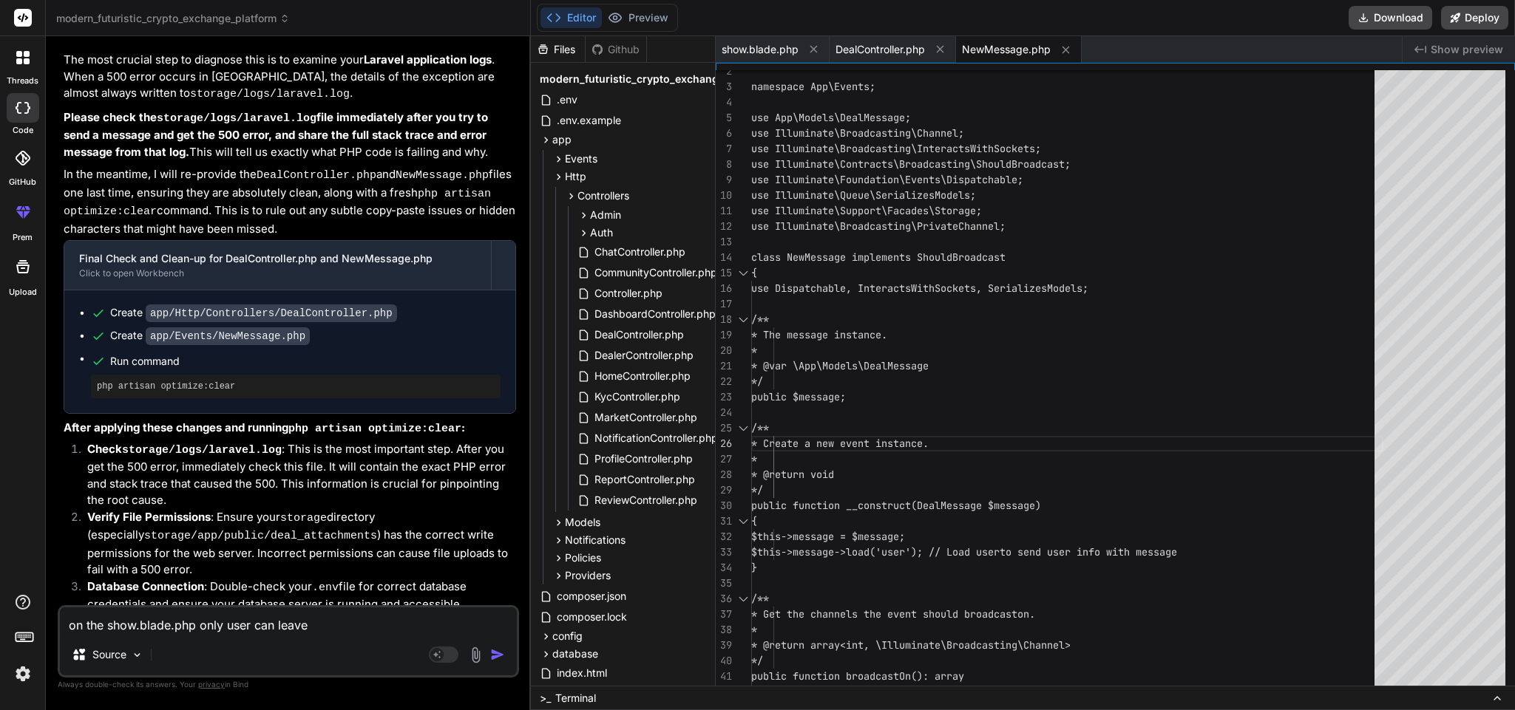
type textarea "x"
type textarea "on the show.blade.php only user can leave r"
type textarea "x"
type textarea "on the show.blade.php only user can leave re"
type textarea "x"
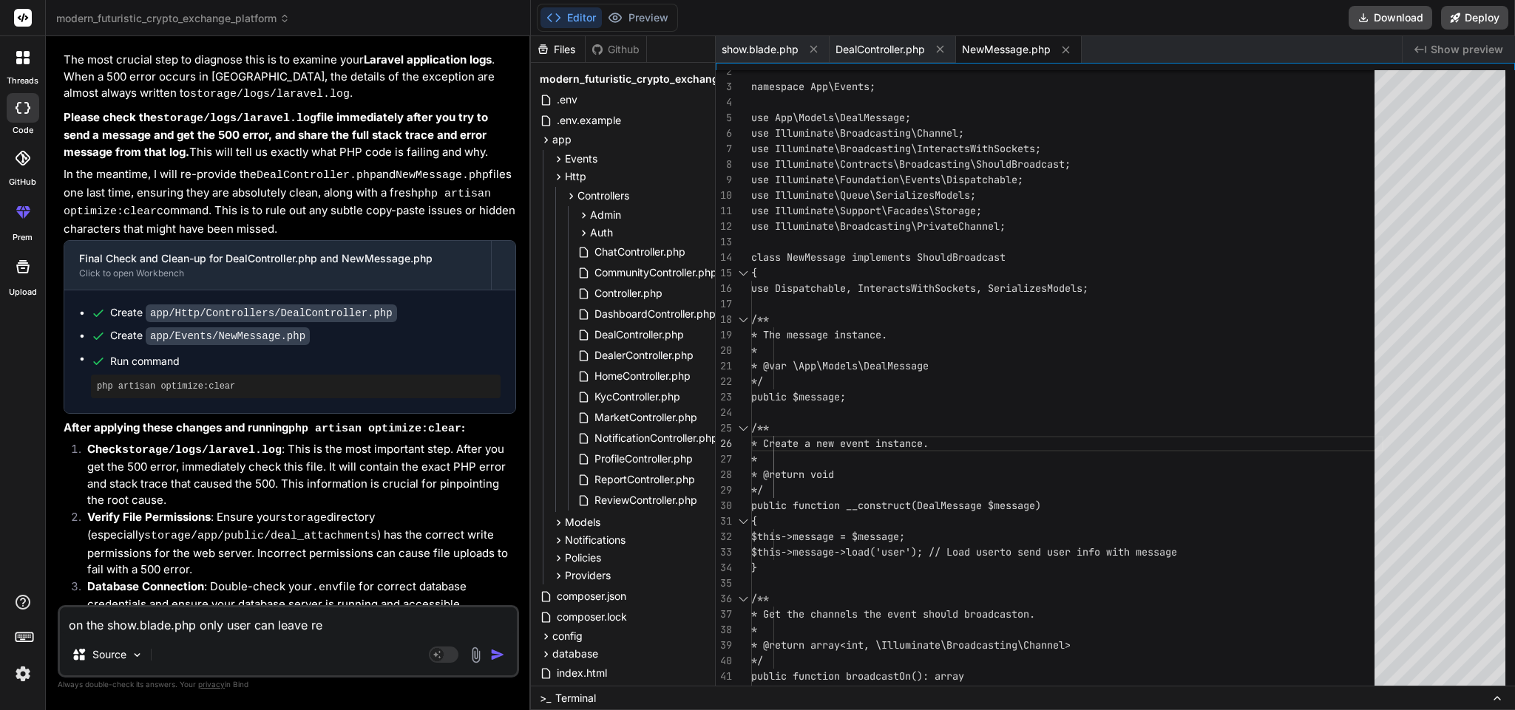
type textarea "on the show.blade.php only user can leave rev"
type textarea "x"
type textarea "on the show.blade.php only user can leave revi"
type textarea "x"
type textarea "on the show.blade.php only user can leave revie"
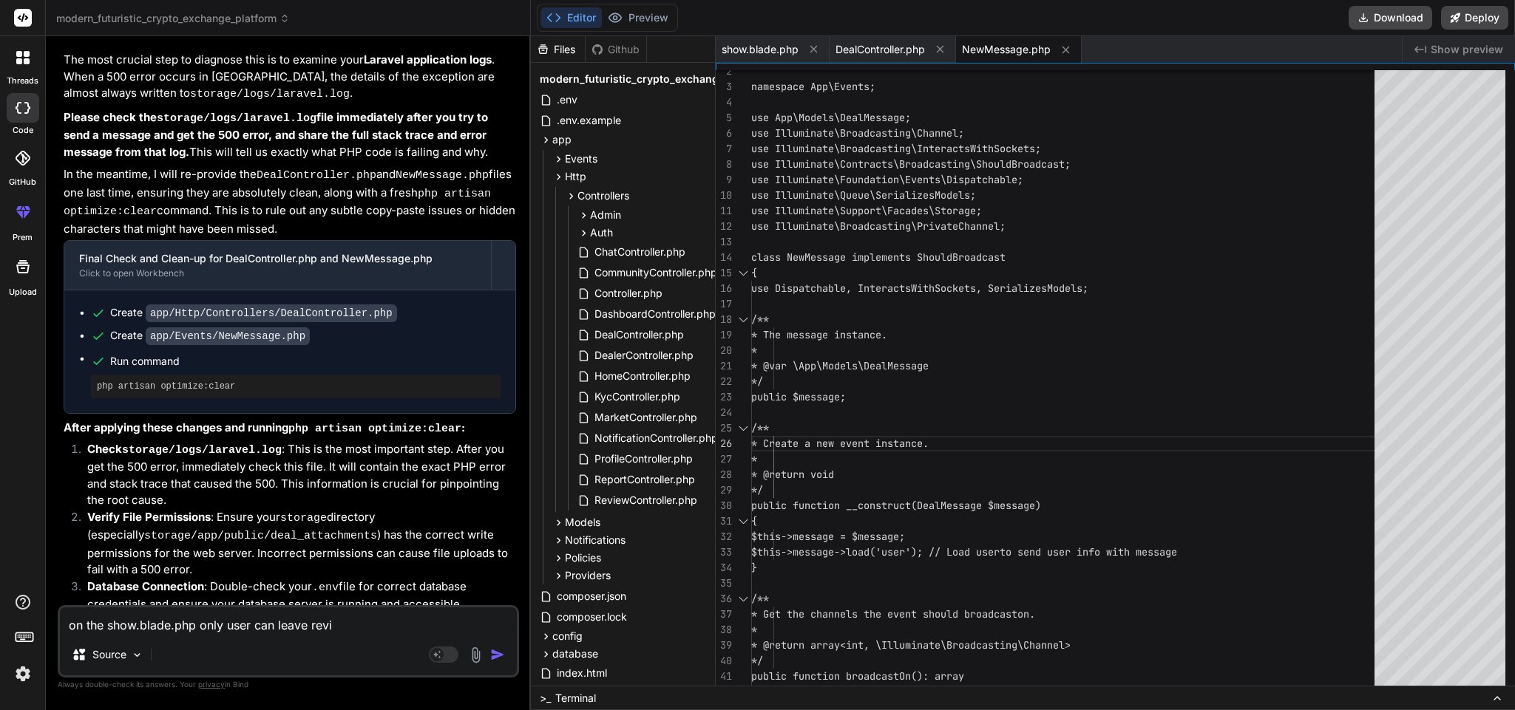
type textarea "x"
type textarea "on the show.blade.php only user can leave review"
type textarea "x"
type textarea "on the show.blade.php only user can leave review"
type textarea "x"
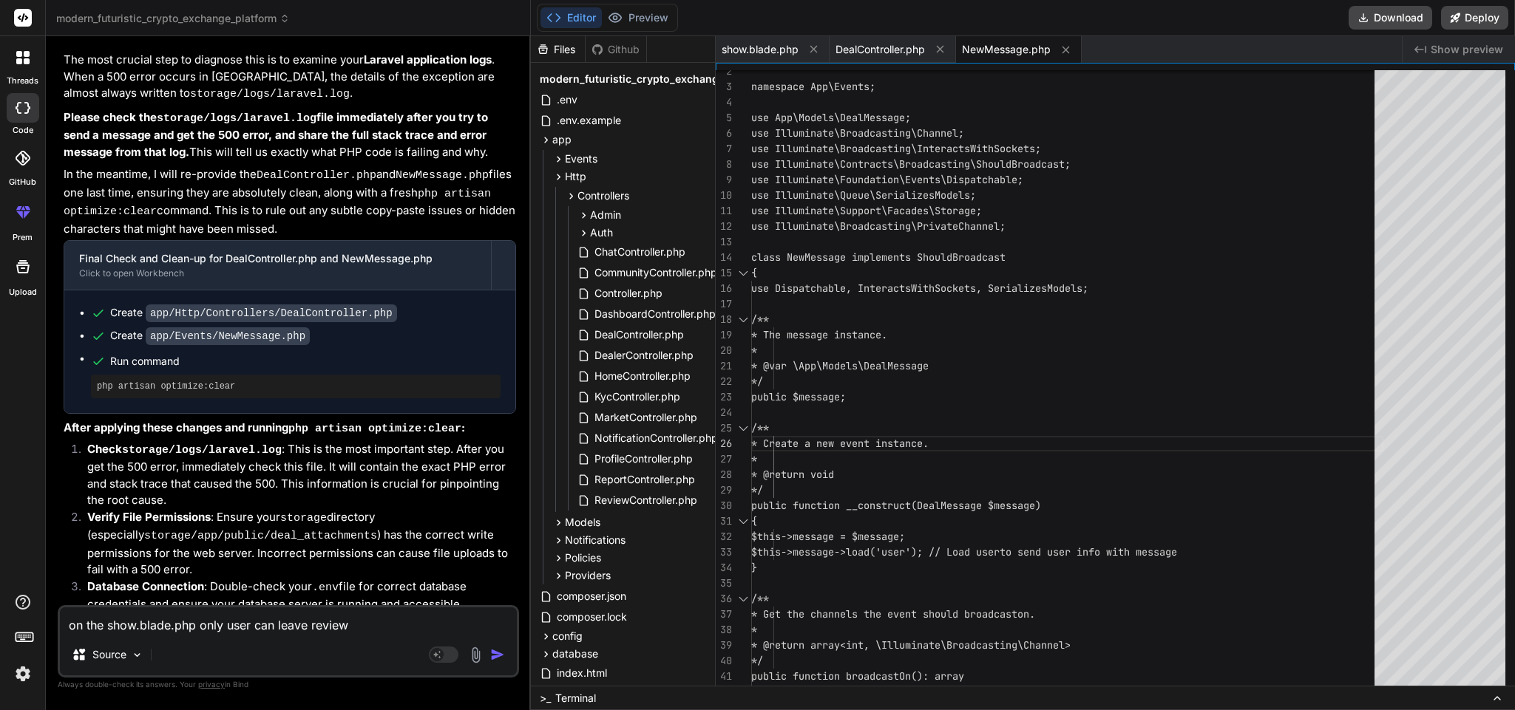
type textarea "on the show.blade.php only user can leave review b"
type textarea "x"
type textarea "on the show.blade.php only user can leave review bu"
type textarea "x"
type textarea "on the show.blade.php only user can leave review but"
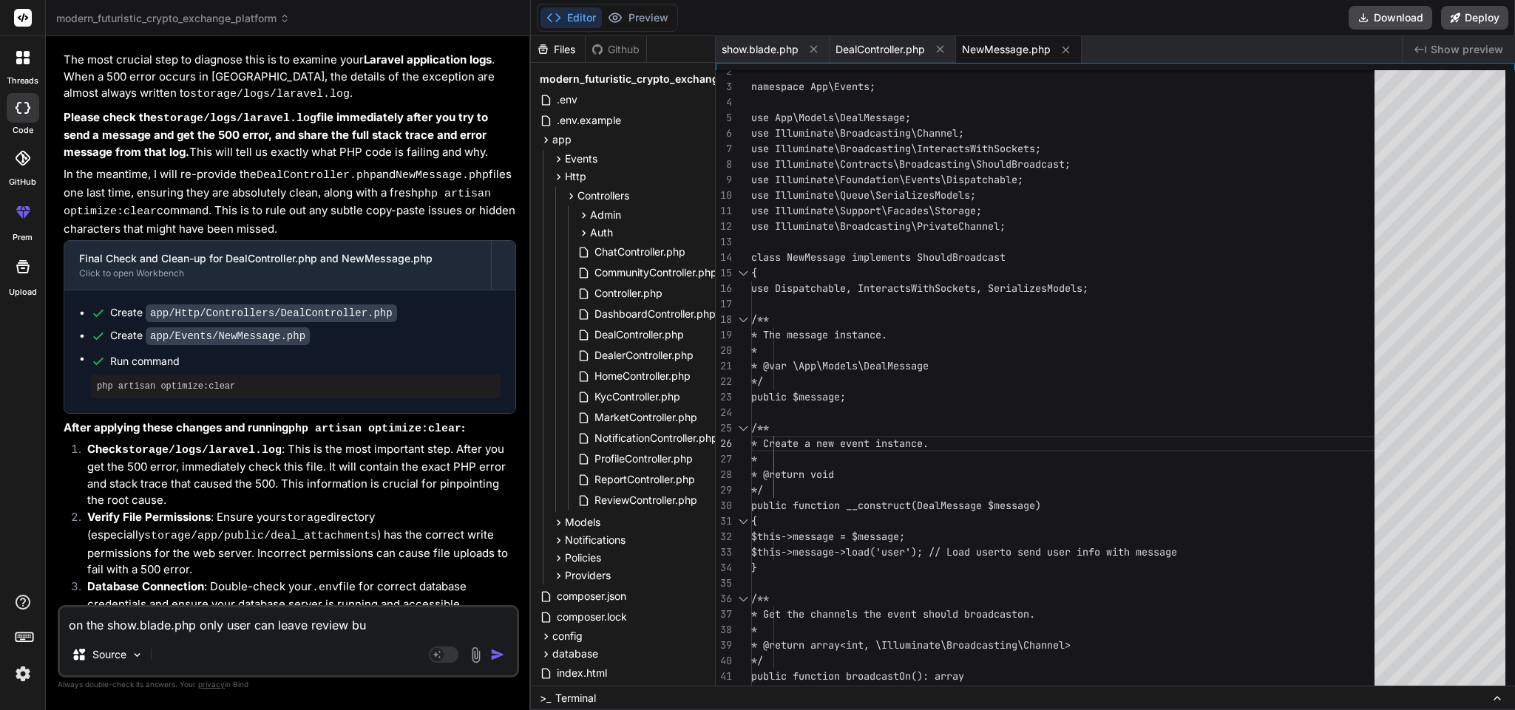
type textarea "x"
type textarea "on the show.blade.php only user can leave review but"
type textarea "x"
type textarea "on the show.blade.php only user can leave review but t"
type textarea "x"
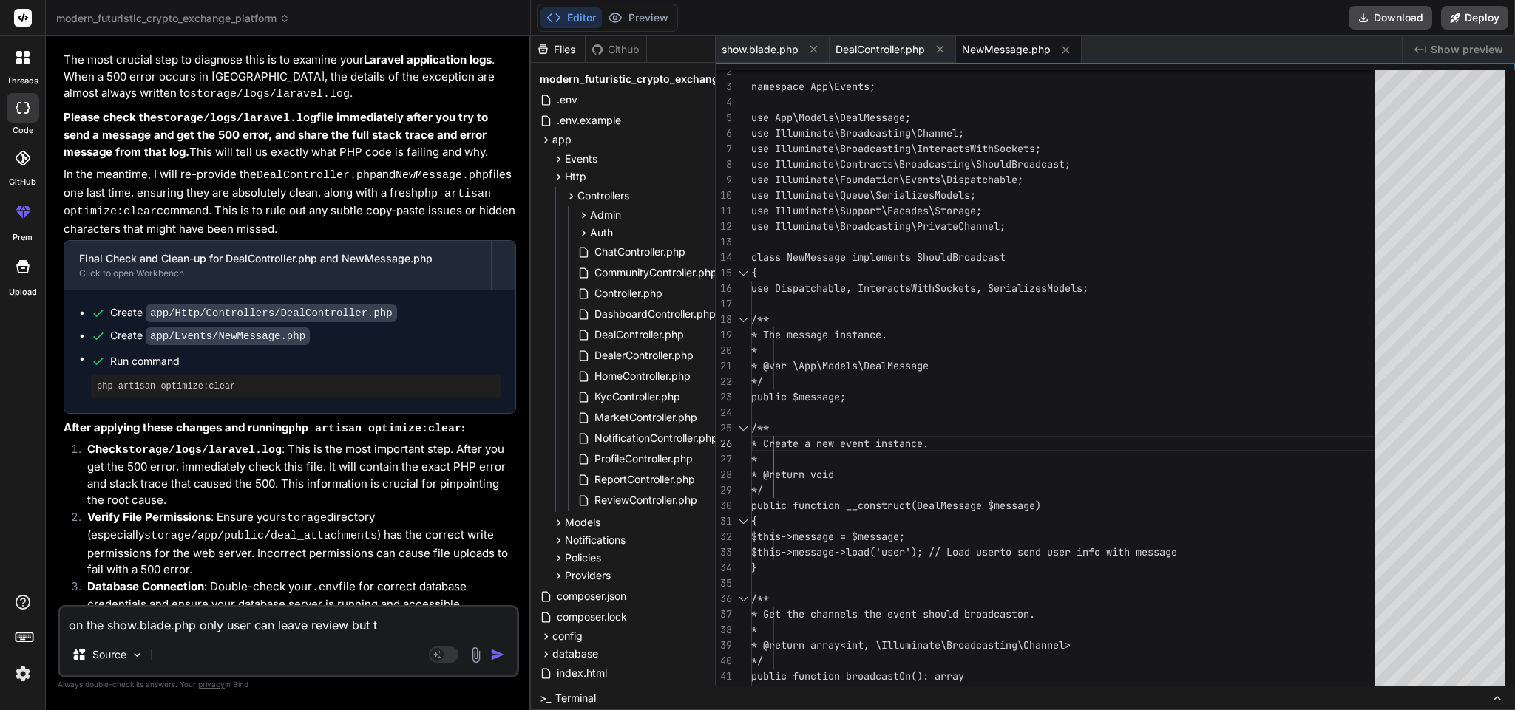
type textarea "on the show.blade.php only user can leave review but th"
type textarea "x"
type textarea "on the show.blade.php only user can leave review but the"
type textarea "x"
type textarea "on the show.blade.php only user can leave review but the"
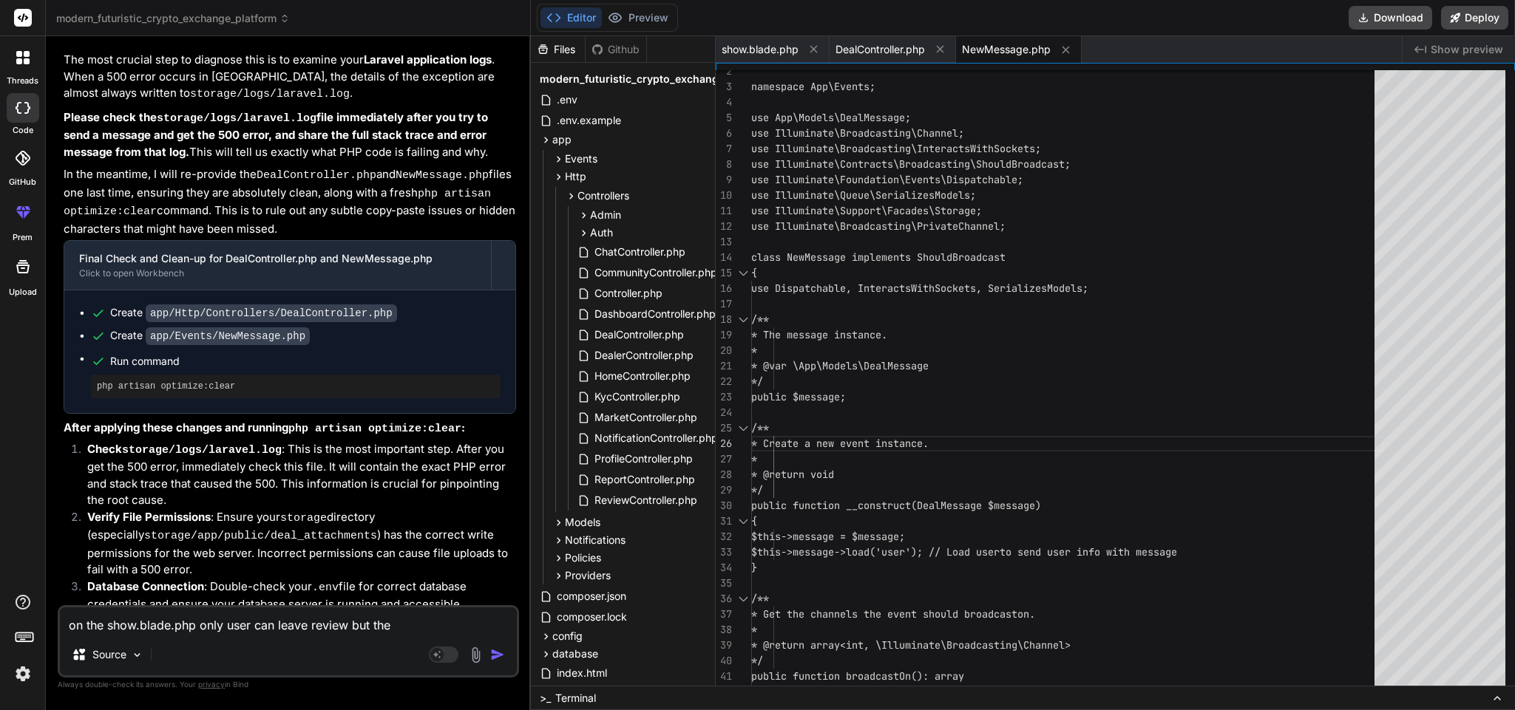
type textarea "x"
type textarea "on the show.blade.php only user can leave review but the r"
type textarea "x"
type textarea "on the show.blade.php only user can leave review but the re"
type textarea "x"
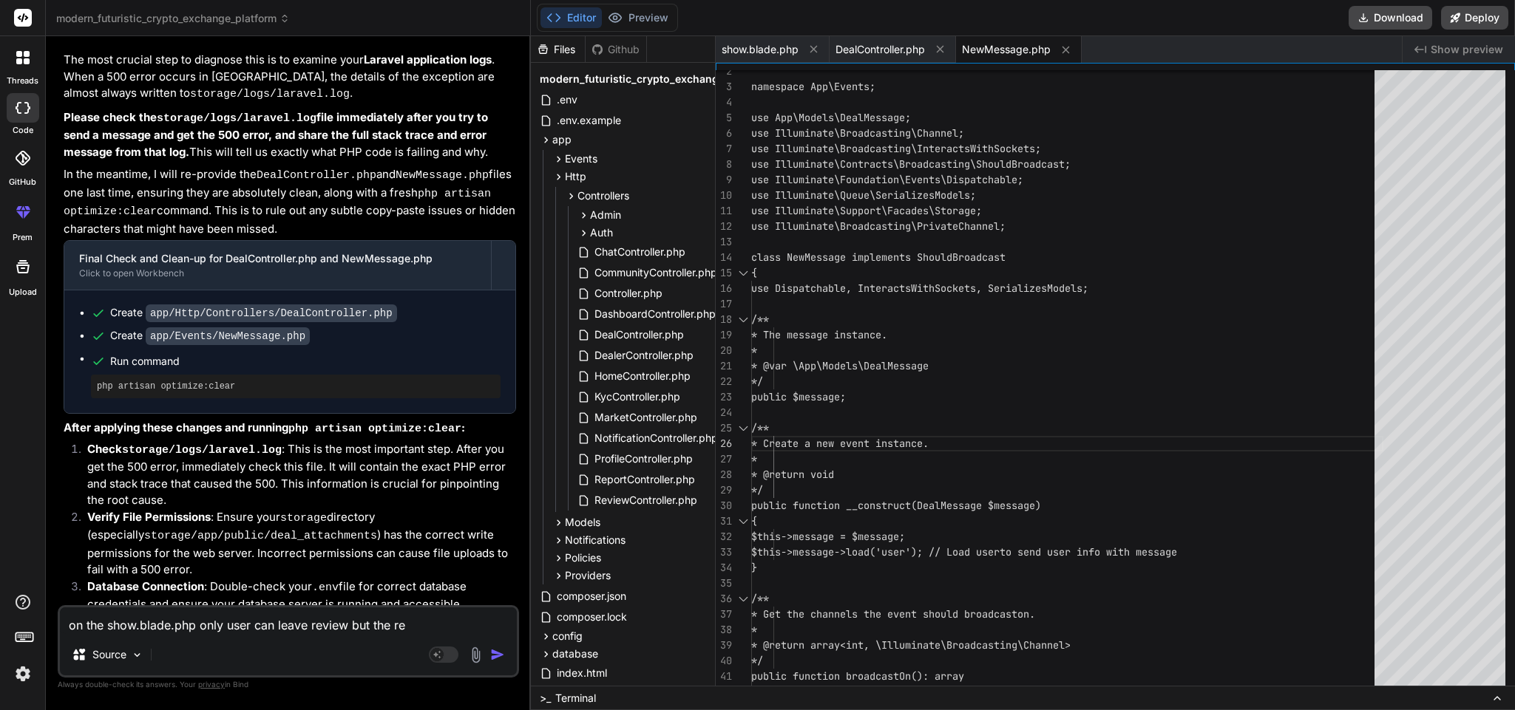
type textarea "on the show.blade.php only user can leave review but the rev"
type textarea "x"
type textarea "on the show.blade.php only user can leave review but the revi"
type textarea "x"
type textarea "on the show.blade.php only user can leave review but the revie"
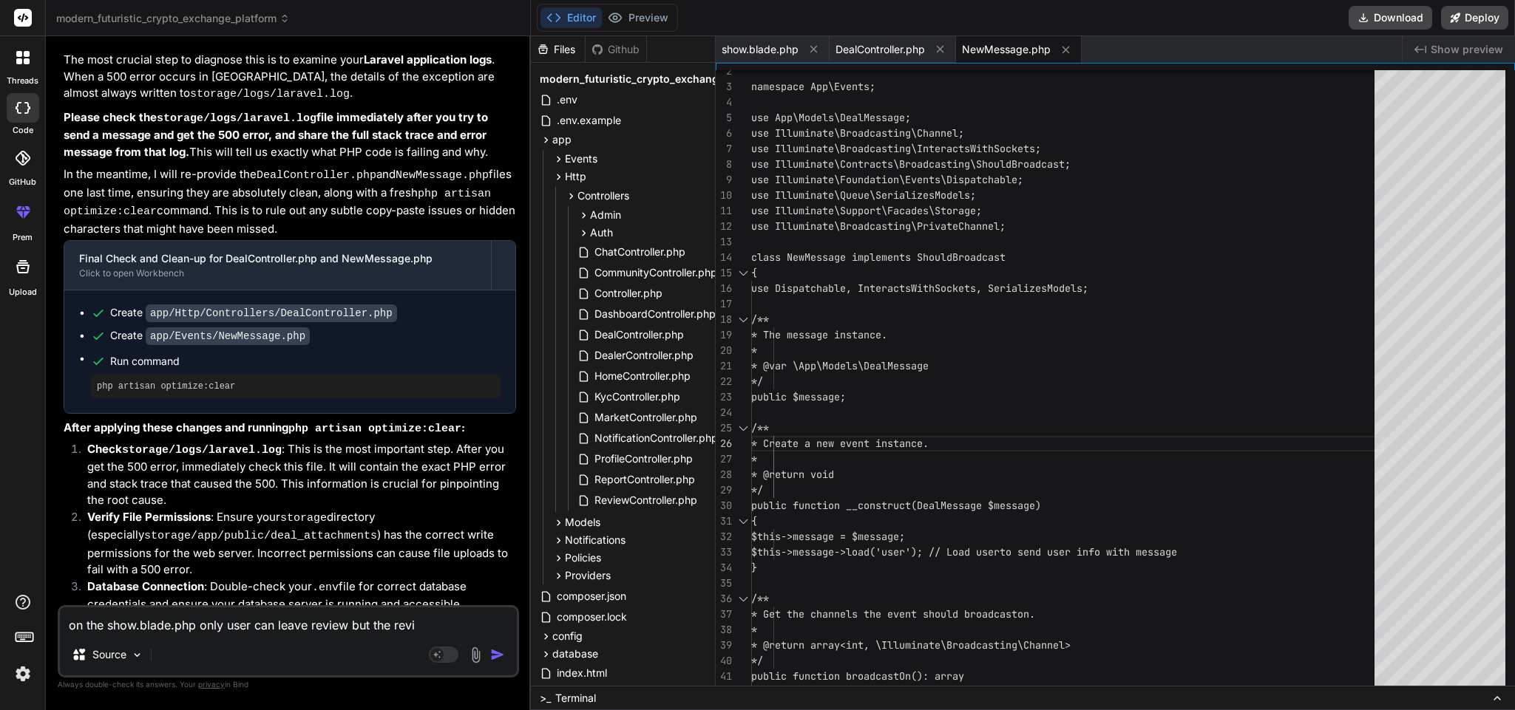
type textarea "x"
type textarea "on the show.blade.php only user can leave review but the review"
type textarea "x"
type textarea "on the show.blade.php only user can leave review but the review"
type textarea "x"
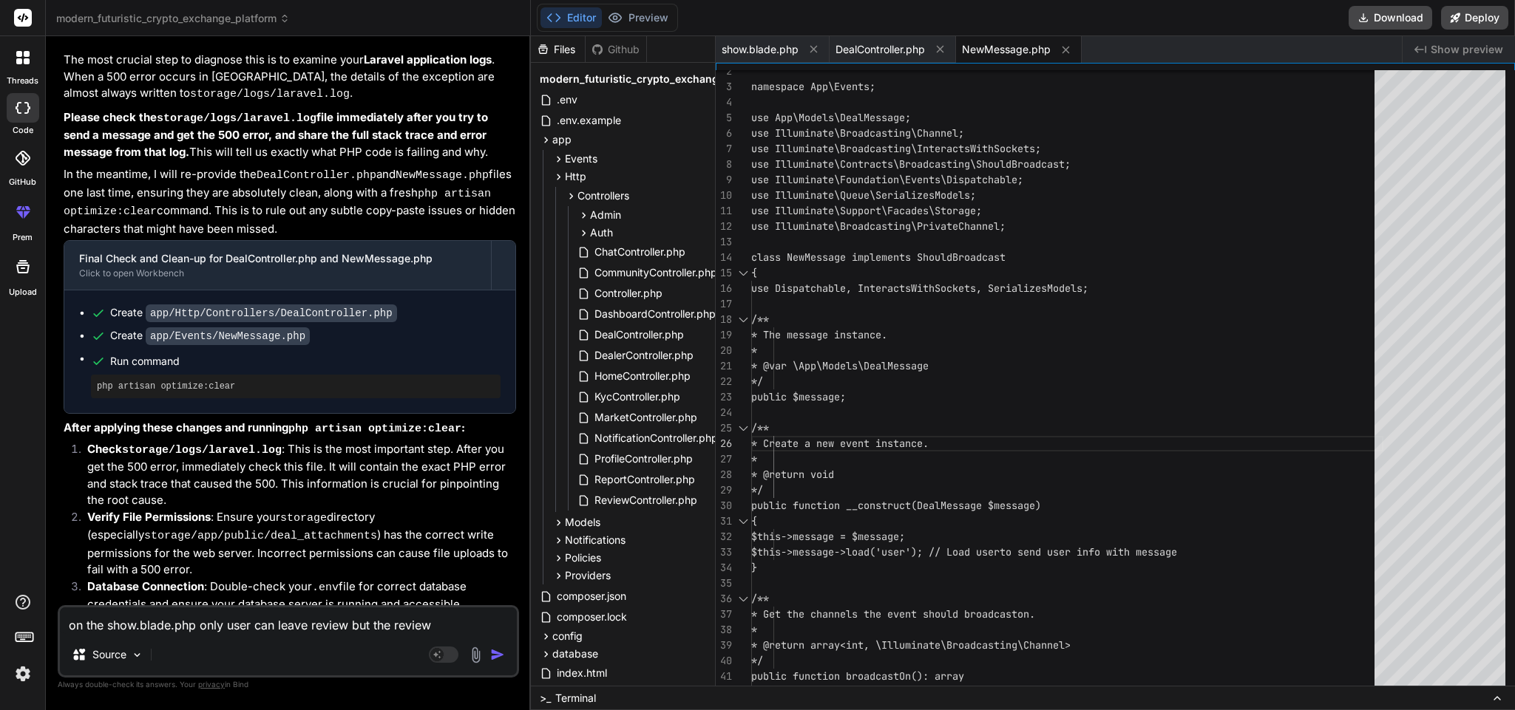
type textarea "on the show.blade.php only user can leave review but the review b"
type textarea "x"
type textarea "on the show.blade.php only user can leave review but the review bu"
type textarea "x"
type textarea "on the show.blade.php only user can leave review but the review but"
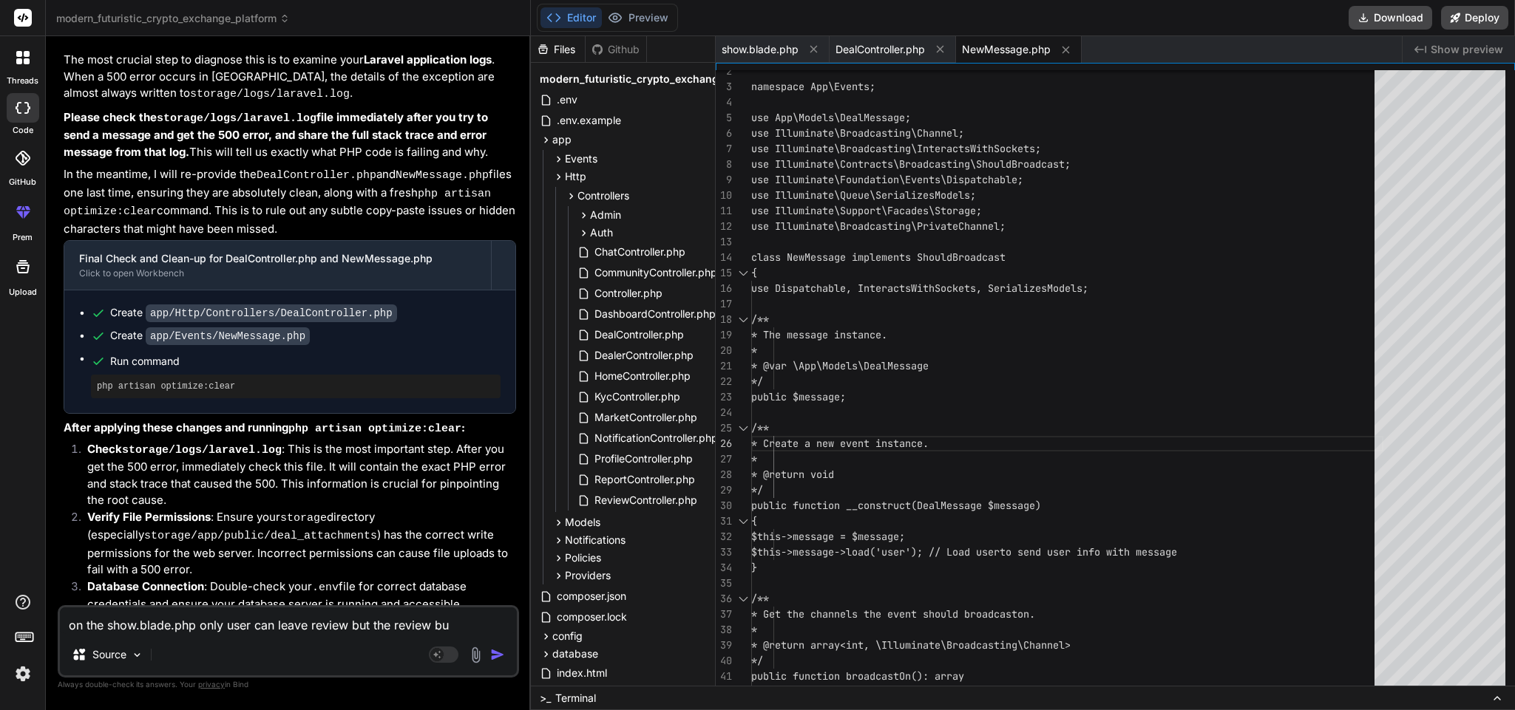
type textarea "x"
type textarea "on the show.blade.php only user can leave review but the review butt"
type textarea "x"
type textarea "on the show.blade.php only user can leave review but the review butto"
type textarea "x"
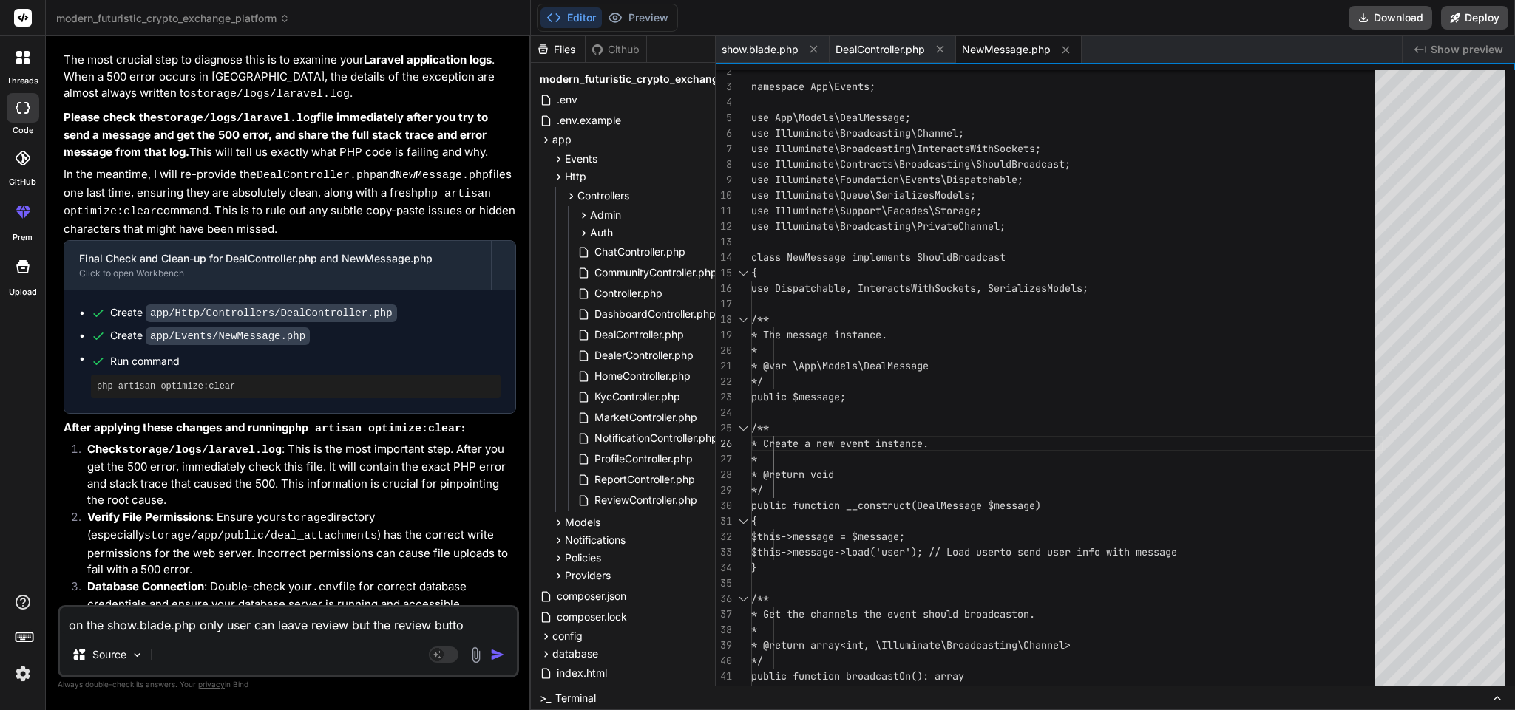
type textarea "on the show.blade.php only user can leave review but the review butt"
type textarea "x"
type textarea "on the show.blade.php only user can leave review but the review butti"
type textarea "x"
type textarea "on the show.blade.php only user can leave review but the review butt"
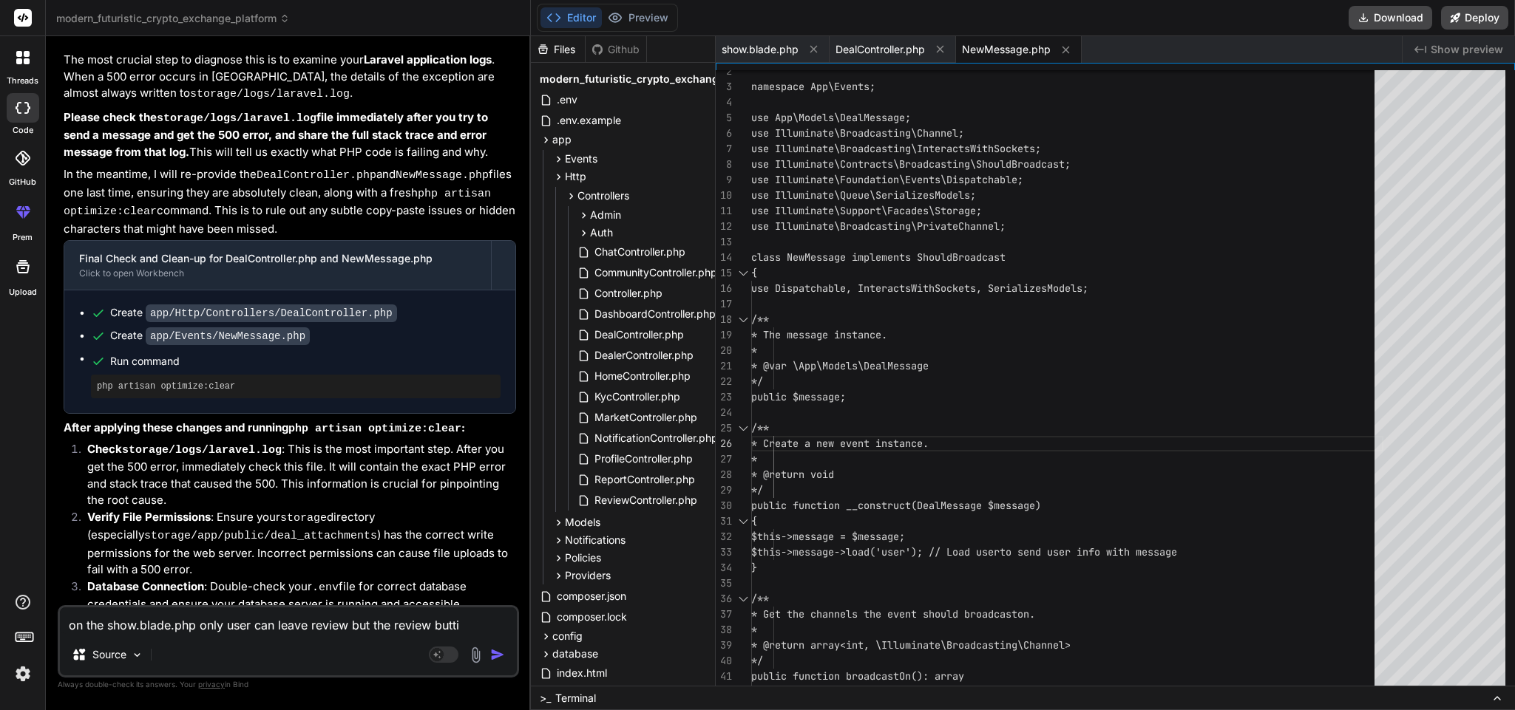
type textarea "x"
type textarea "on the show.blade.php only user can leave review but the review butto"
type textarea "x"
type textarea "on the show.blade.php only user can leave review but the review button"
type textarea "x"
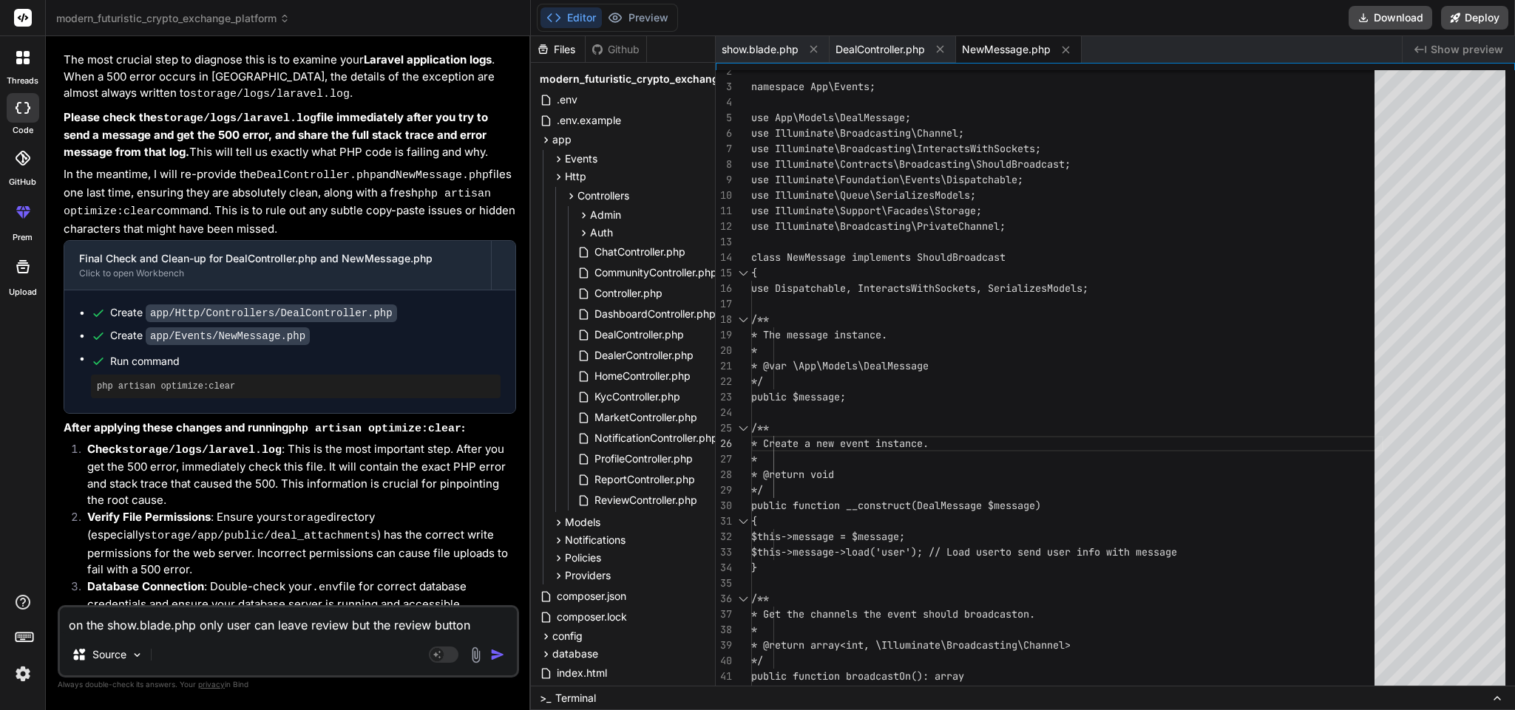
type textarea "on the show.blade.php only user can leave review but the review button"
type textarea "x"
type textarea "on the show.blade.php only user can leave review but the review button i"
type textarea "x"
type textarea "on the show.blade.php only user can leave review but the review button is"
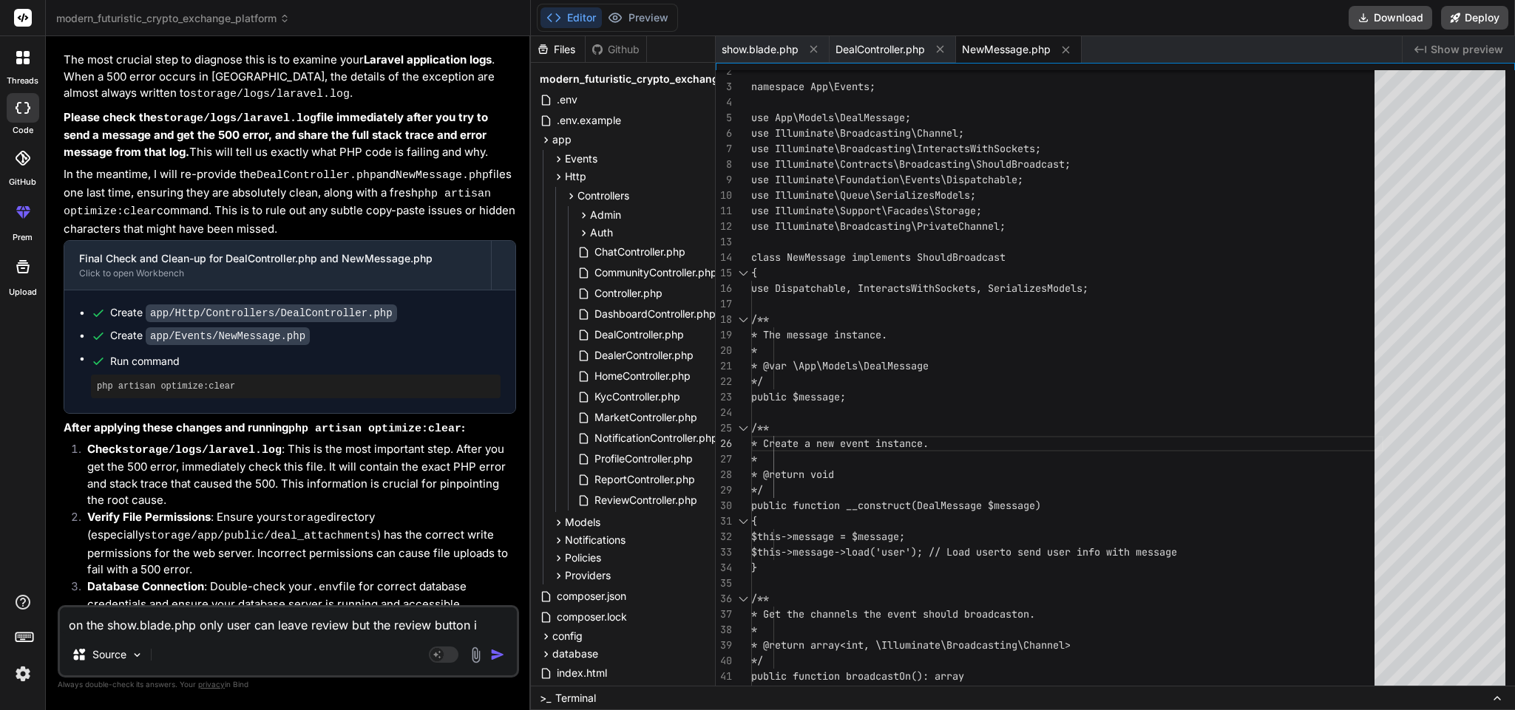
type textarea "x"
type textarea "on the show.blade.php only user can leave review but the review button is"
type textarea "x"
type textarea "on the show.blade.php only user can leave review but the review button is s"
type textarea "x"
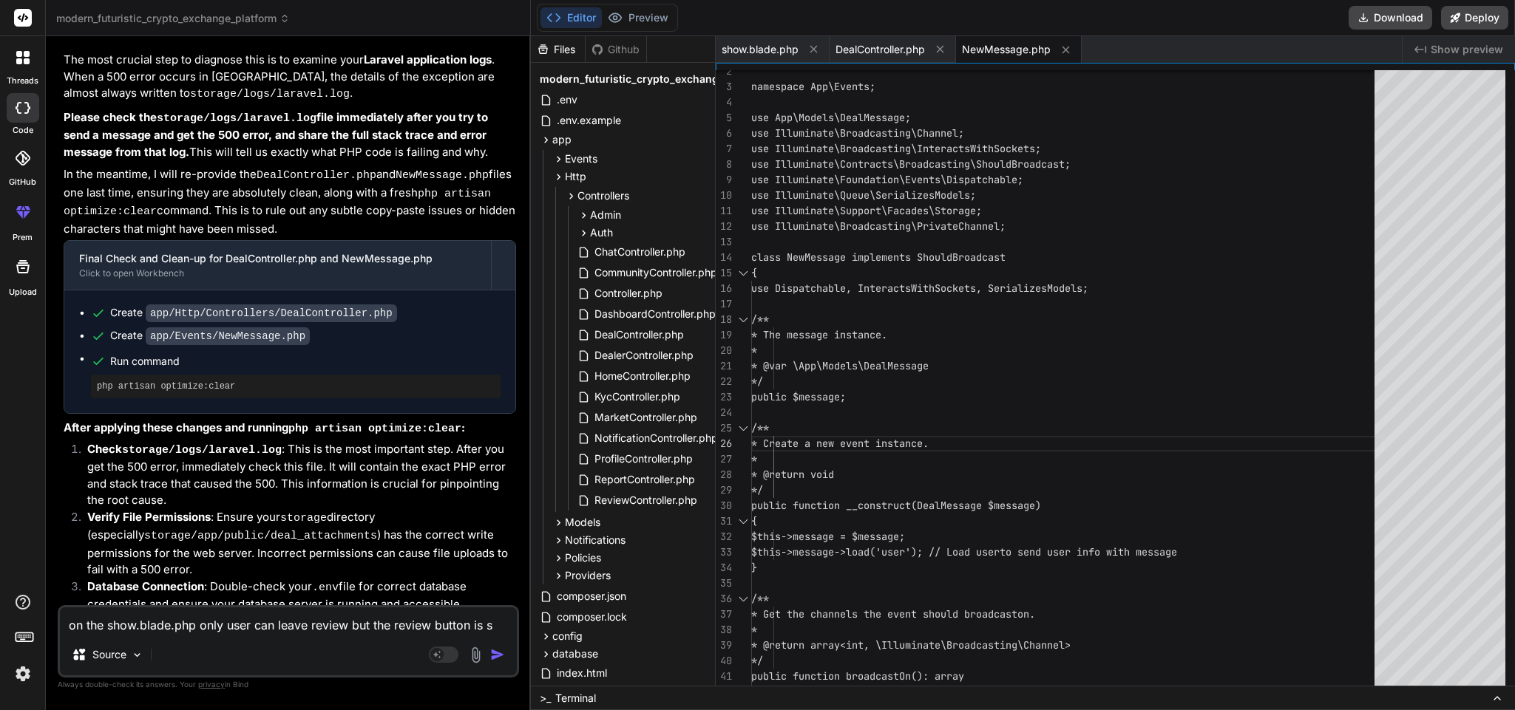
type textarea "on the show.blade.php only user can leave review but the review button is sh"
type textarea "x"
type textarea "on the show.blade.php only user can leave review but the review button is sho"
type textarea "x"
type textarea "on the show.blade.php only user can leave review but the review button is show"
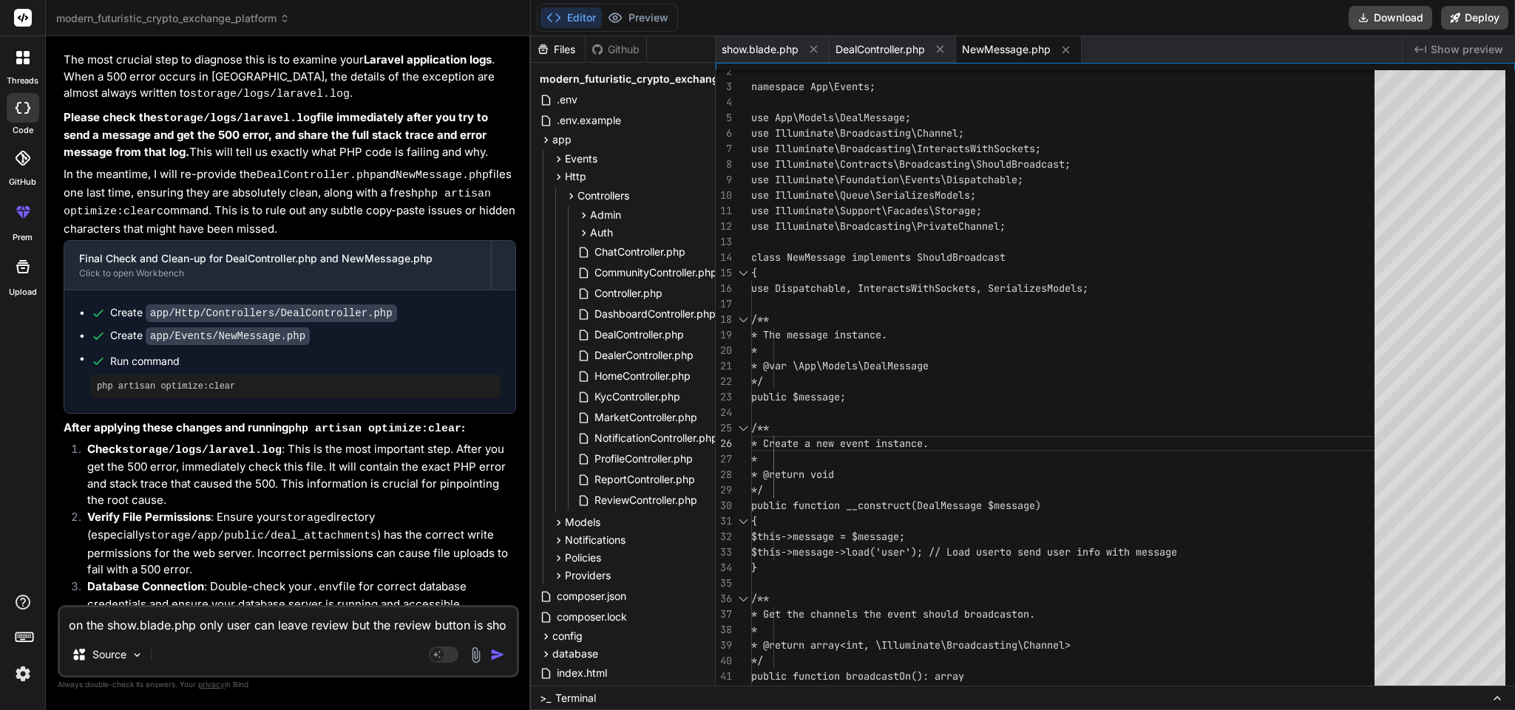
type textarea "x"
type textarea "on the show.blade.php only user can leave review but the review button is showi"
type textarea "x"
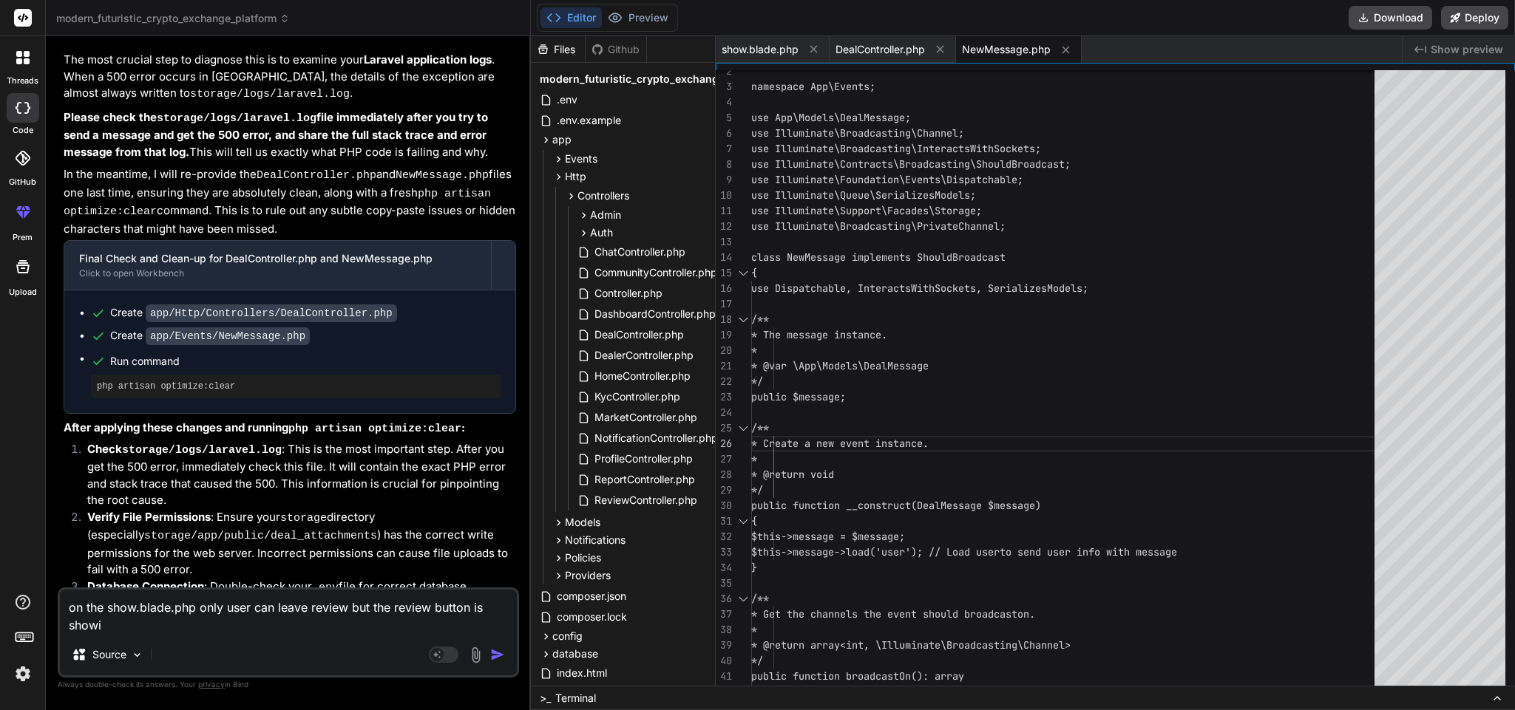
type textarea "on the show.blade.php only user can leave review but the review button is showin"
type textarea "x"
type textarea "on the show.blade.php only user can leave review but the review button is showi…"
type textarea "x"
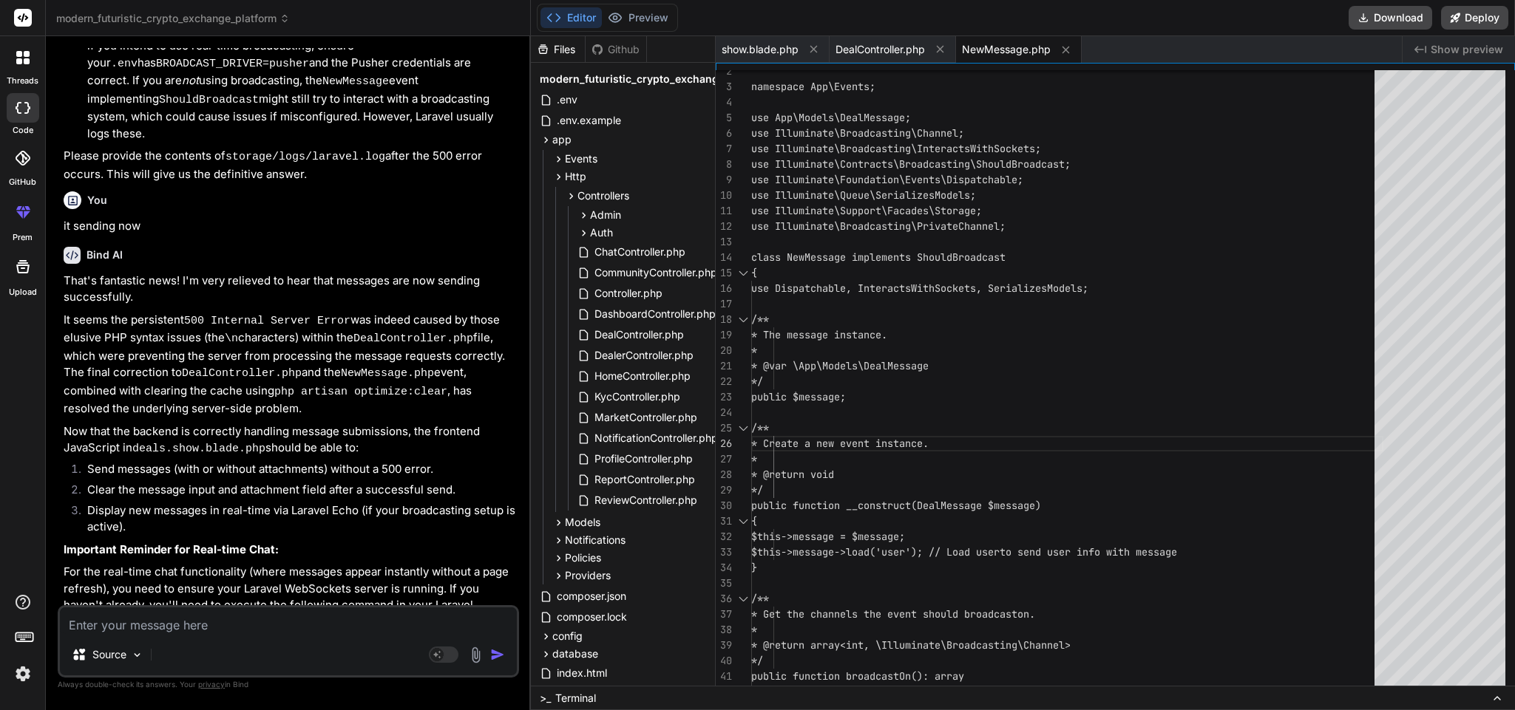
scroll to position [14862, 0]
click at [808, 47] on icon at bounding box center [813, 49] width 13 height 13
click at [832, 44] on icon at bounding box center [826, 49] width 13 height 13
click at [823, 47] on icon at bounding box center [825, 50] width 13 height 13
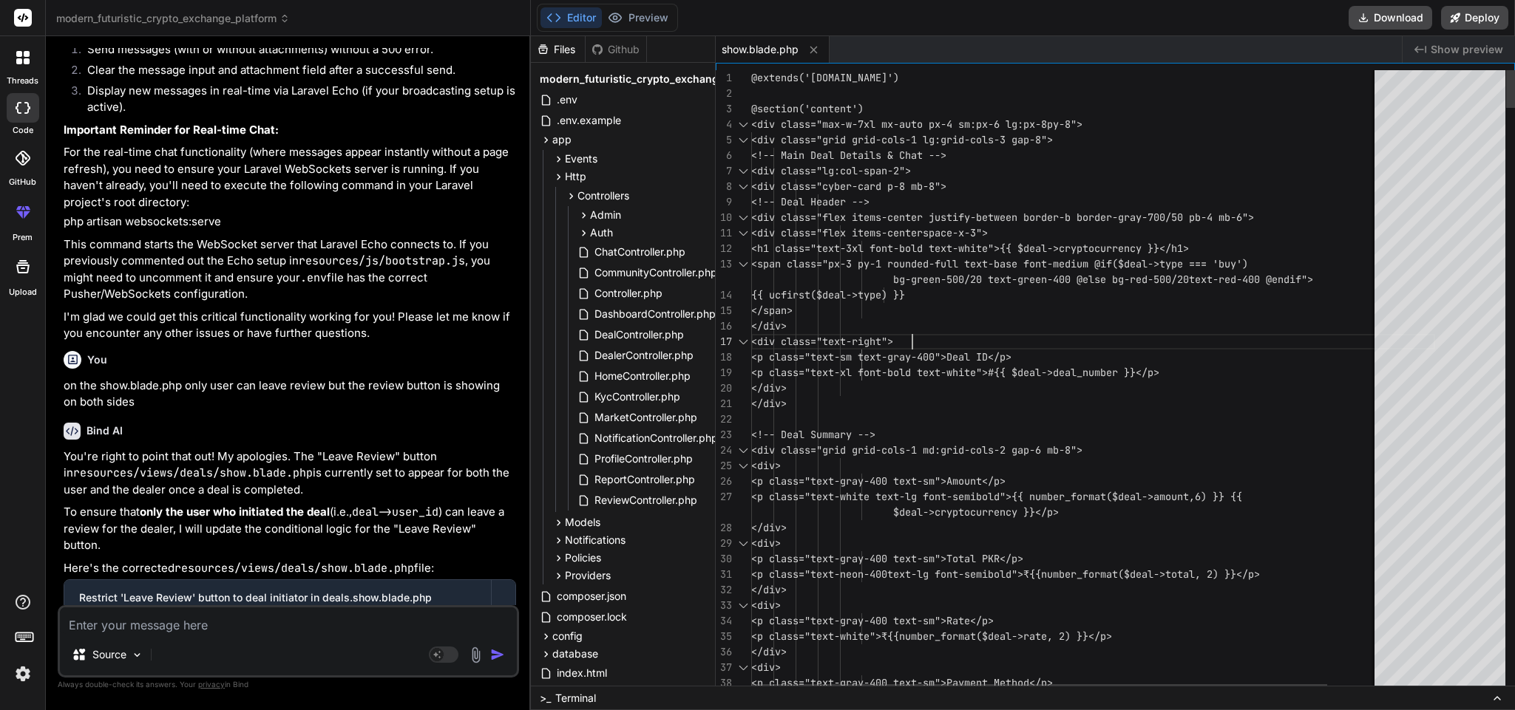
scroll to position [0, 0]
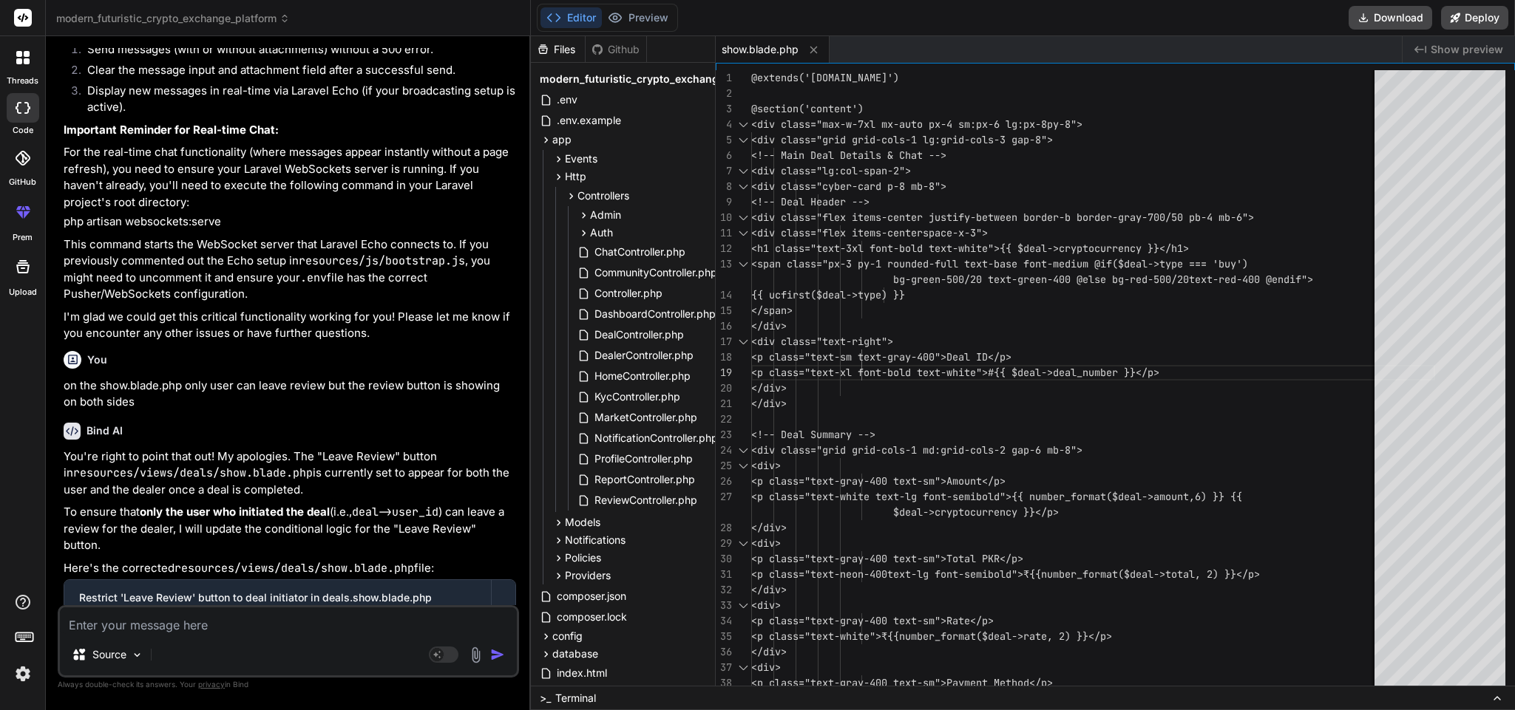
click at [265, 625] on textarea at bounding box center [288, 621] width 457 height 27
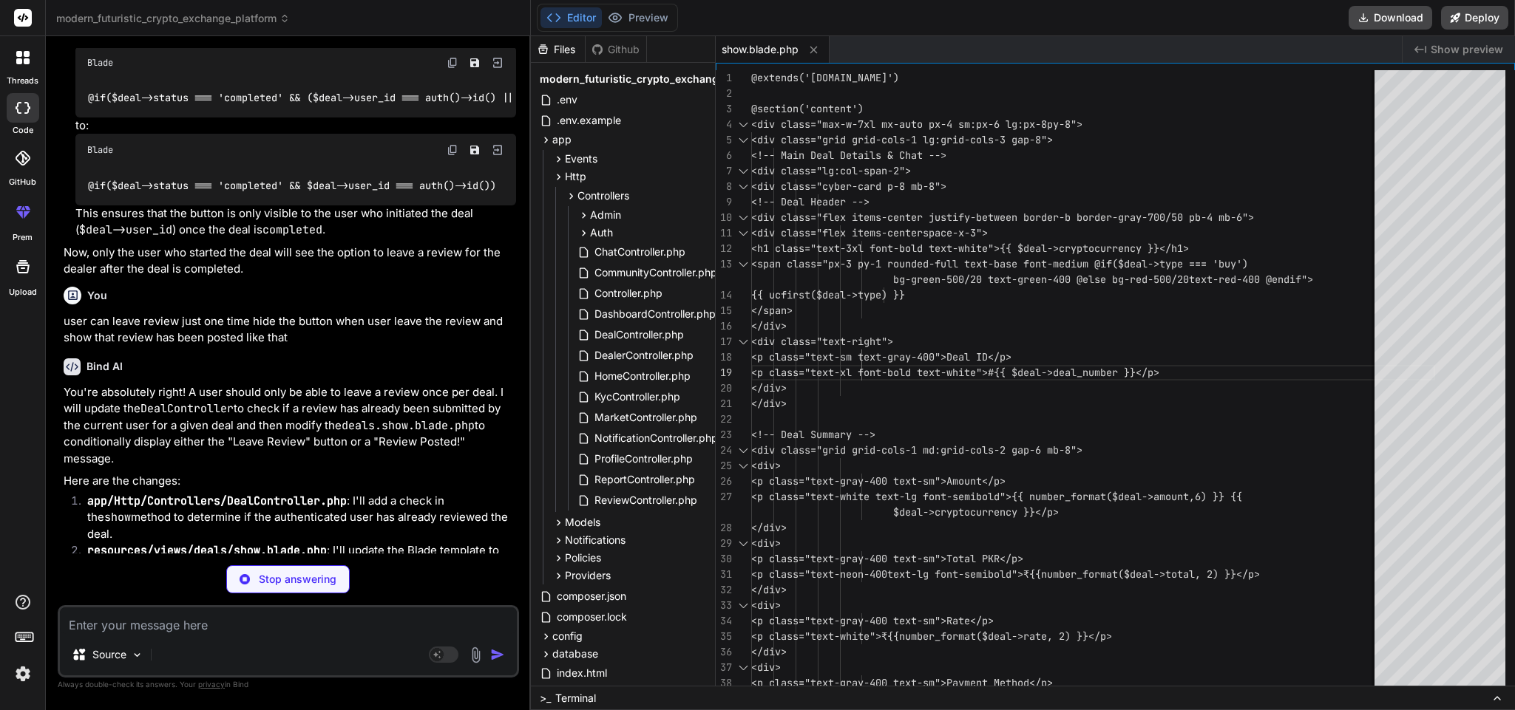
scroll to position [15652, 0]
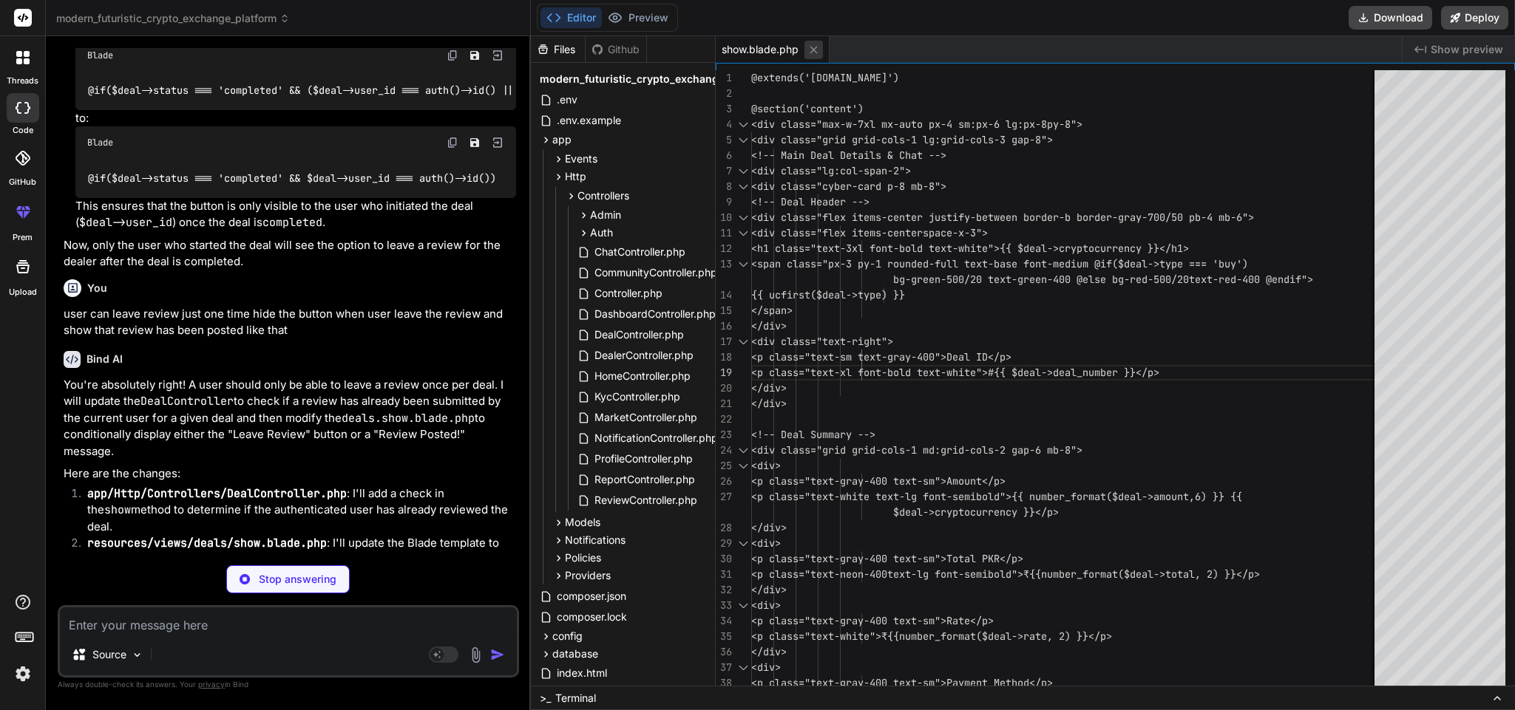
click at [808, 47] on icon at bounding box center [813, 50] width 13 height 13
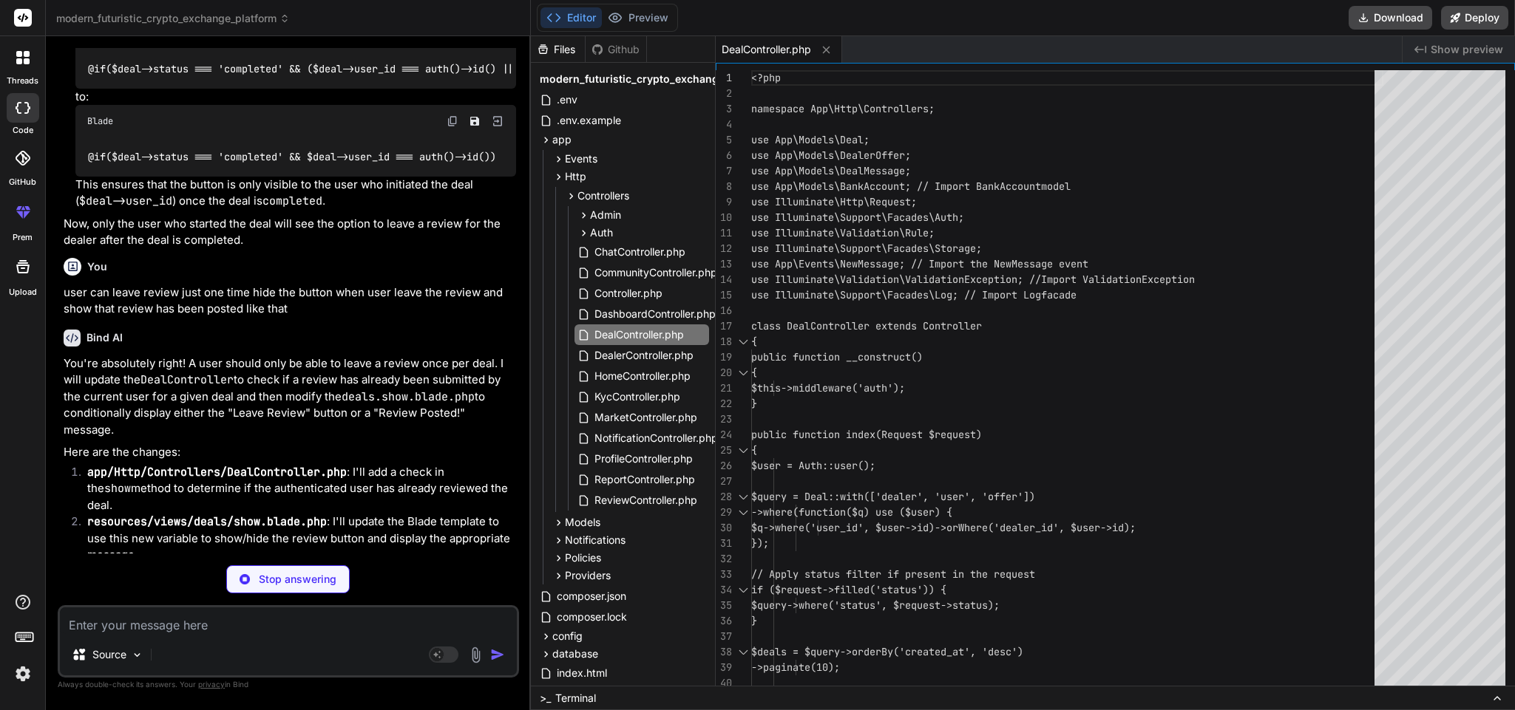
scroll to position [15674, 0]
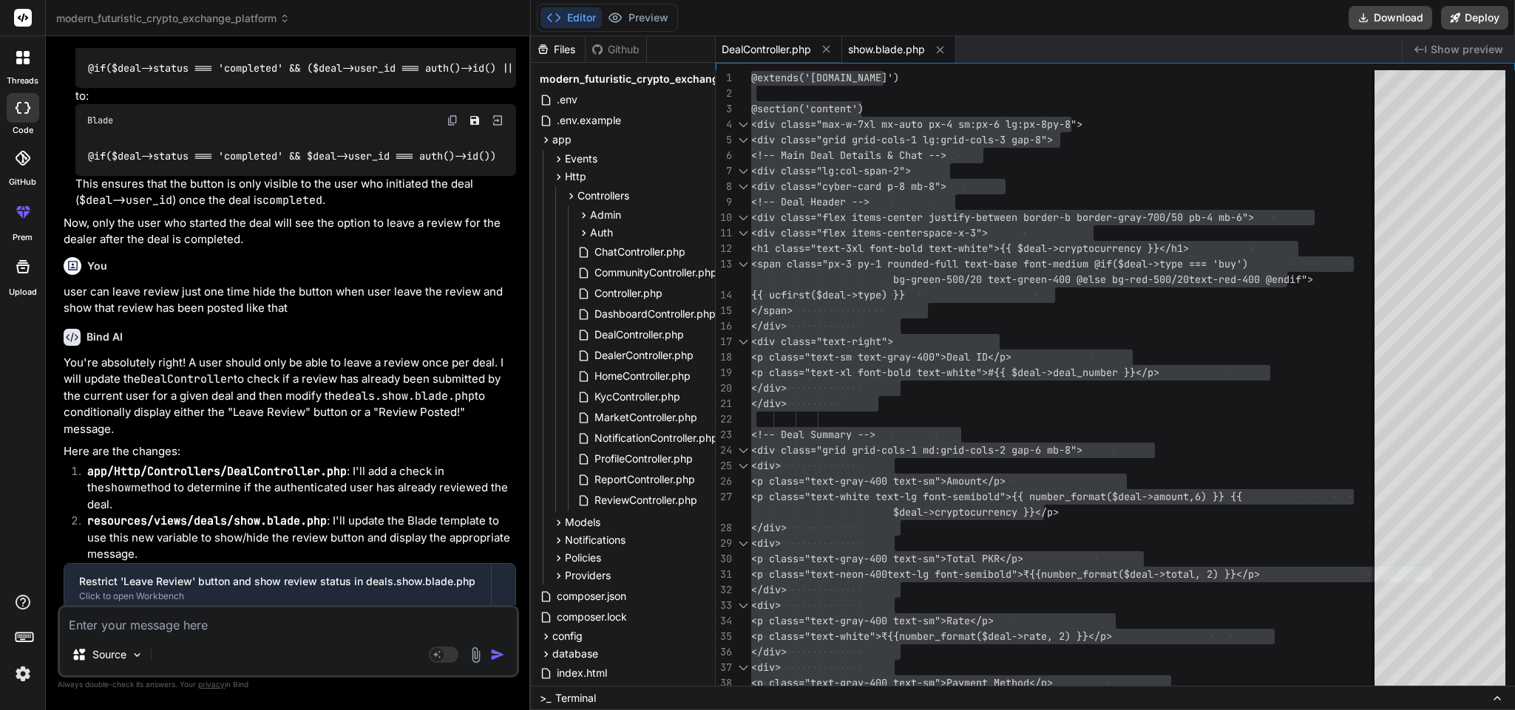
click at [746, 47] on span "DealController.php" at bounding box center [765, 49] width 89 height 15
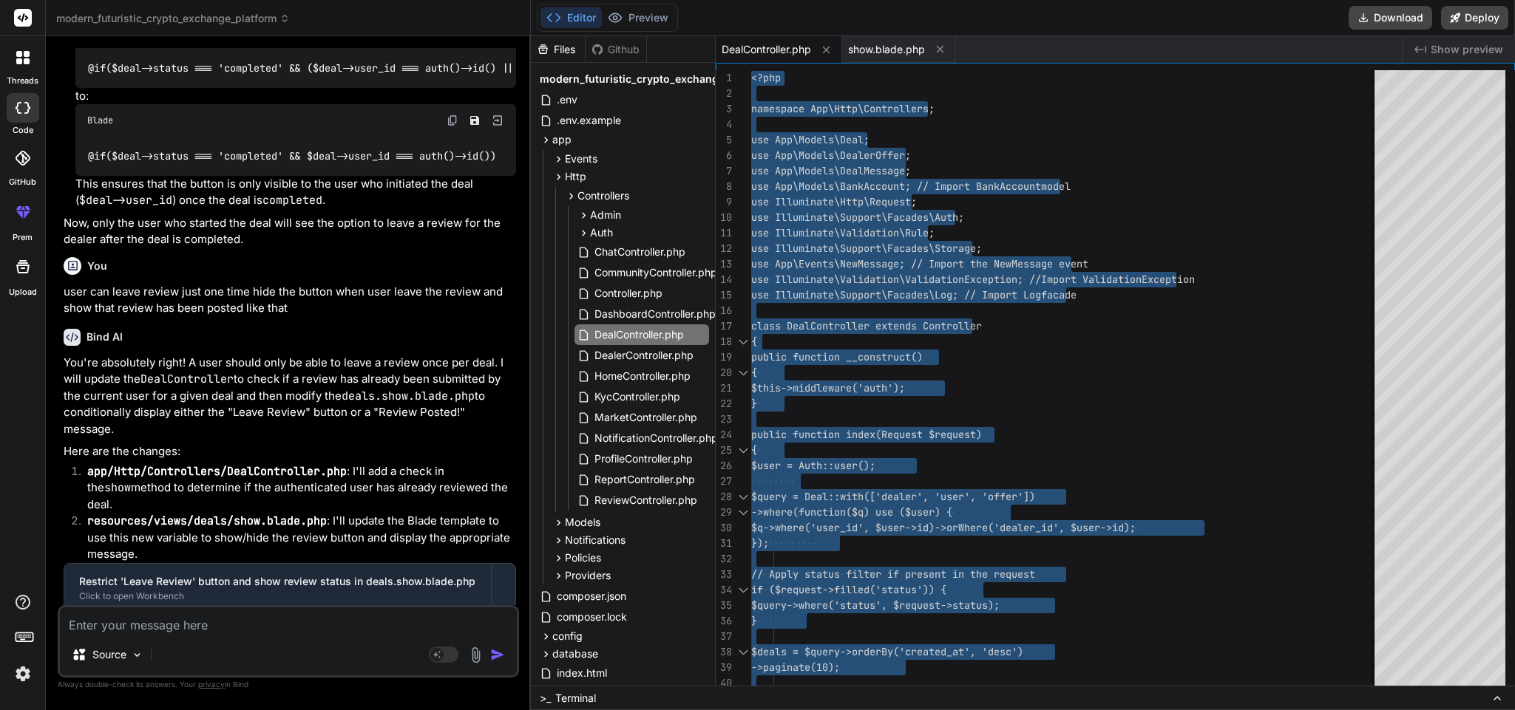
click at [234, 626] on textarea at bounding box center [288, 621] width 457 height 27
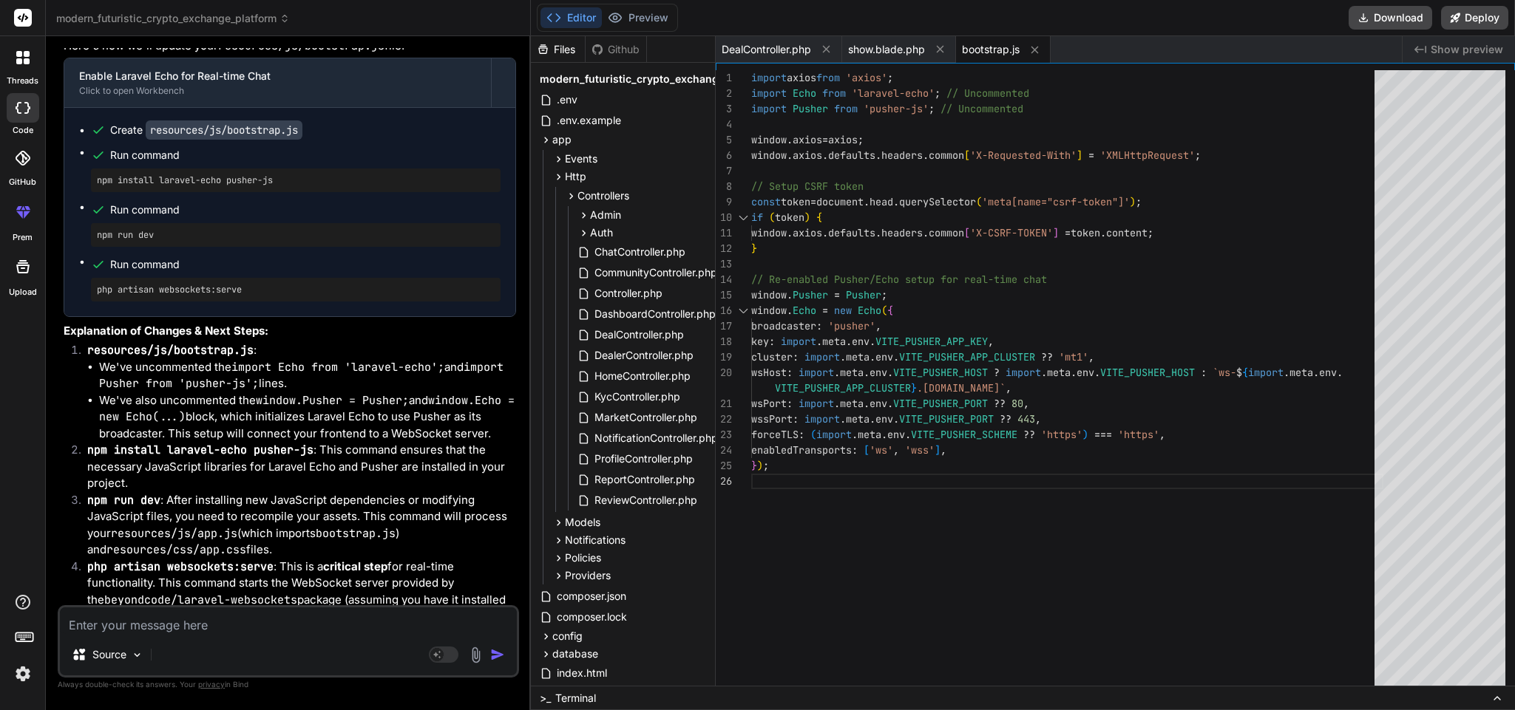
scroll to position [17432, 0]
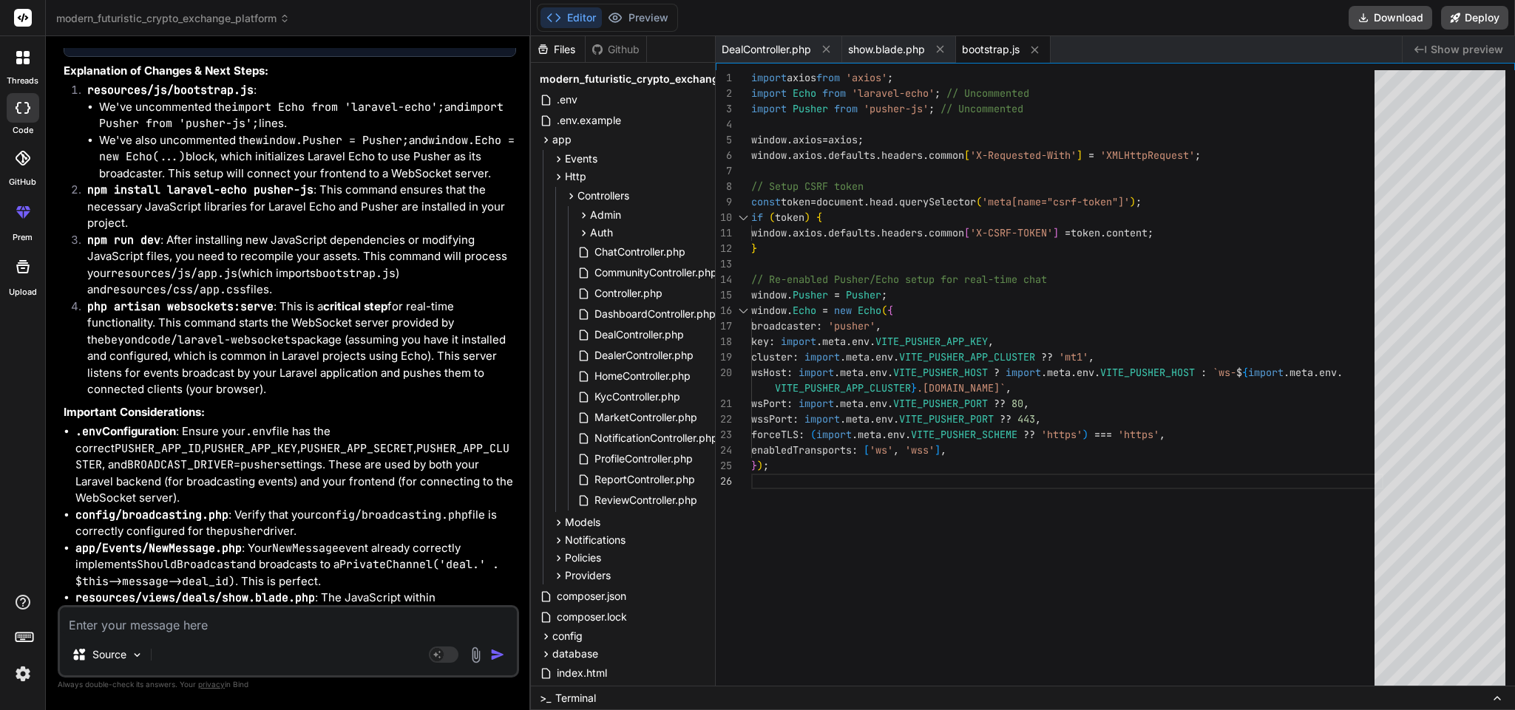
click at [220, 635] on div "Source Agent Mode. When this toggle is activated, AI automatically makes decisi…" at bounding box center [288, 641] width 461 height 72
click at [249, 619] on textarea at bounding box center [288, 621] width 457 height 27
